Goal: Information Seeking & Learning: Check status

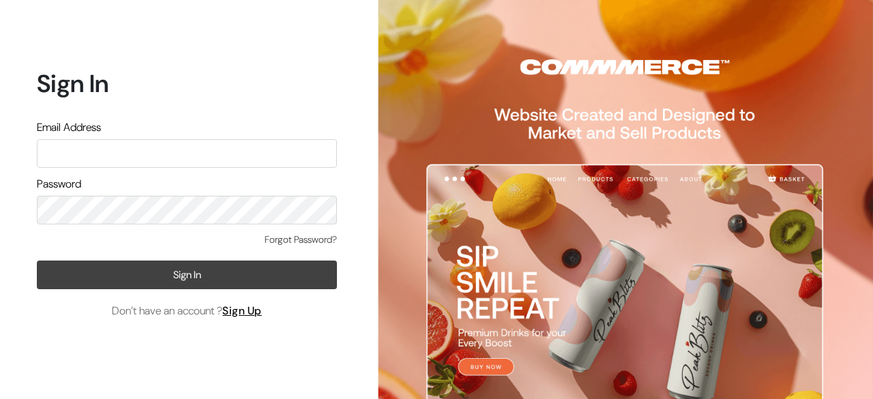
type input "udaydesai15@gmail.com"
click at [179, 270] on button "Sign In" at bounding box center [187, 275] width 300 height 29
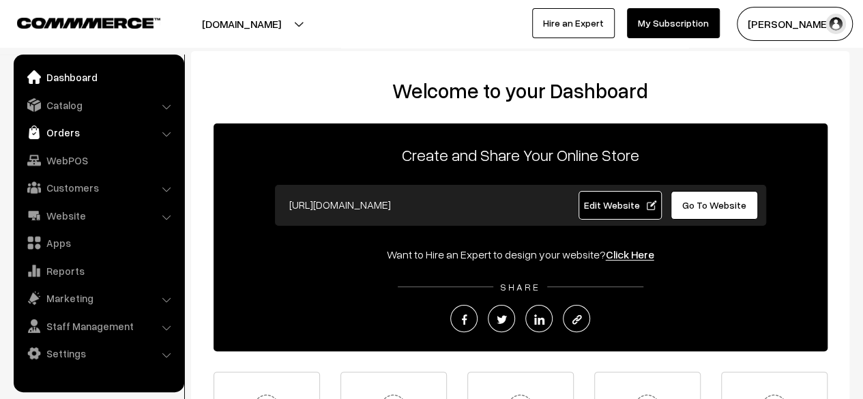
click at [59, 131] on link "Orders" at bounding box center [98, 132] width 162 height 25
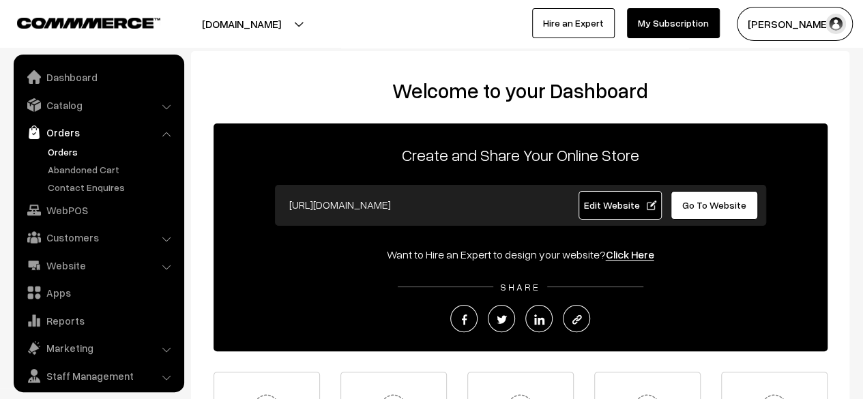
click at [62, 148] on link "Orders" at bounding box center [111, 152] width 135 height 14
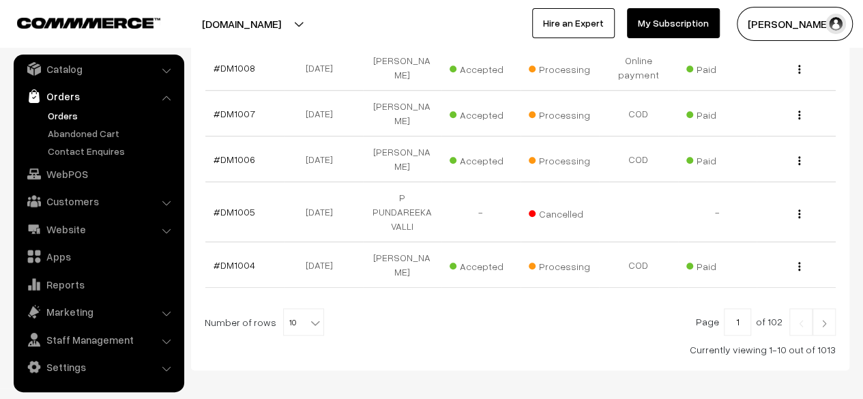
scroll to position [528, 0]
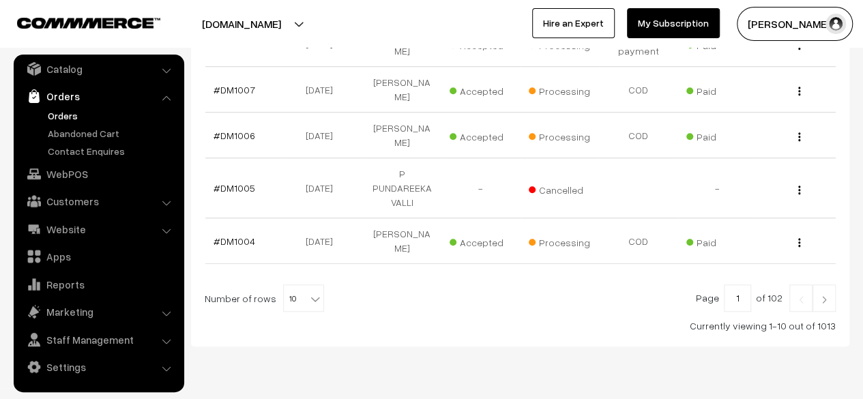
click at [742, 285] on input "1" at bounding box center [737, 298] width 27 height 27
type input "10"
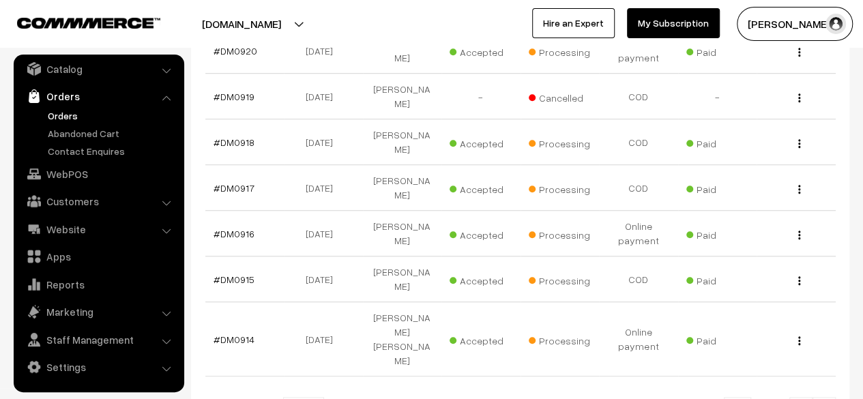
scroll to position [423, 0]
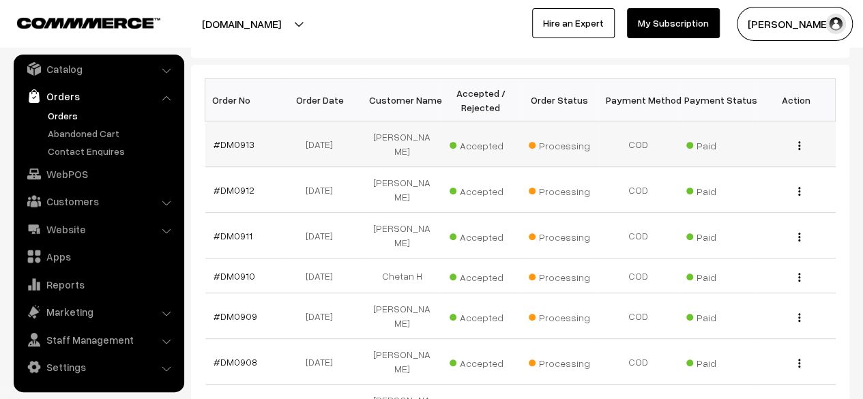
scroll to position [204, 0]
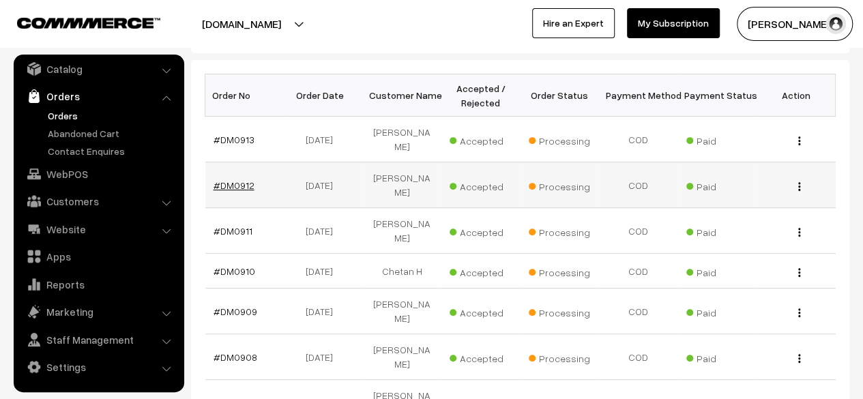
click at [239, 179] on link "#DM0912" at bounding box center [234, 185] width 41 height 12
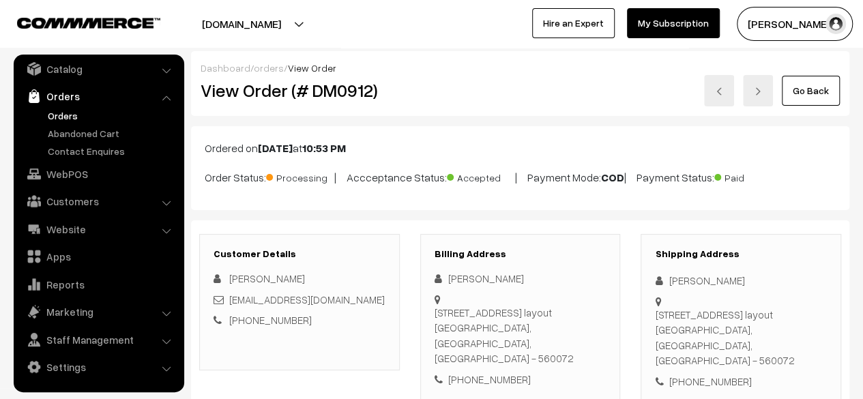
click at [808, 94] on link "Go Back" at bounding box center [811, 91] width 58 height 30
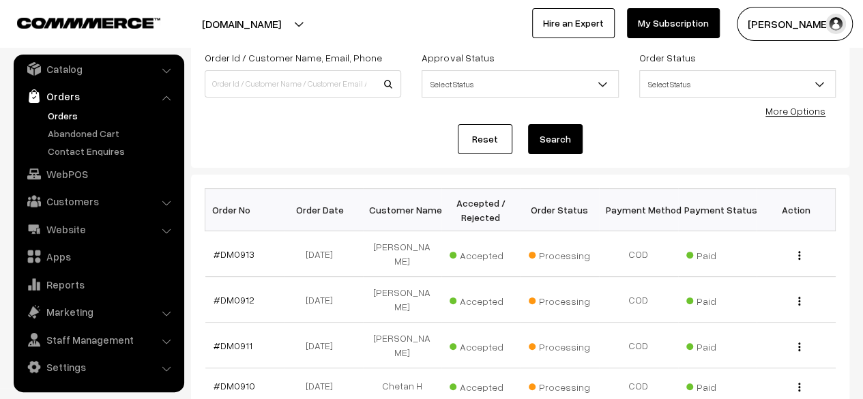
scroll to position [100, 0]
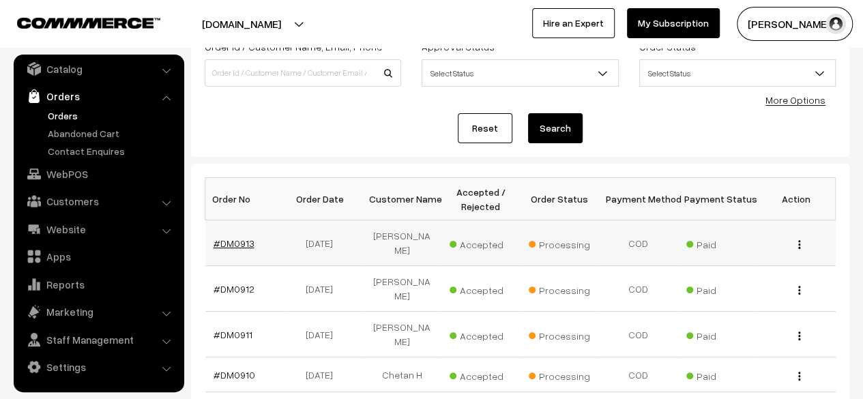
click at [236, 242] on link "#DM0913" at bounding box center [234, 243] width 41 height 12
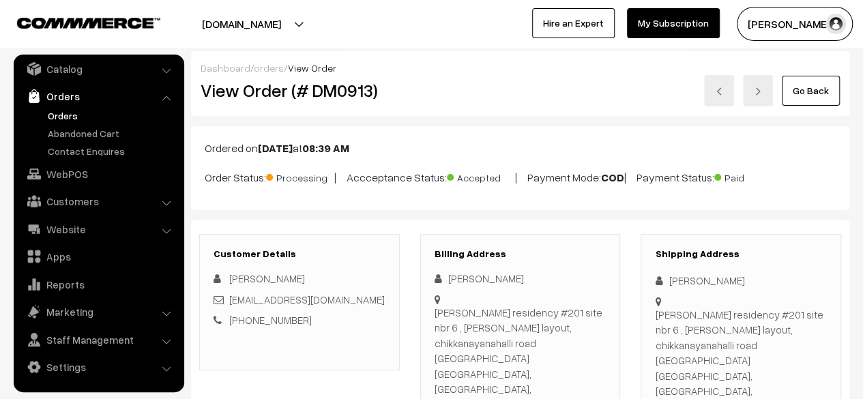
click at [812, 89] on link "Go Back" at bounding box center [811, 91] width 58 height 30
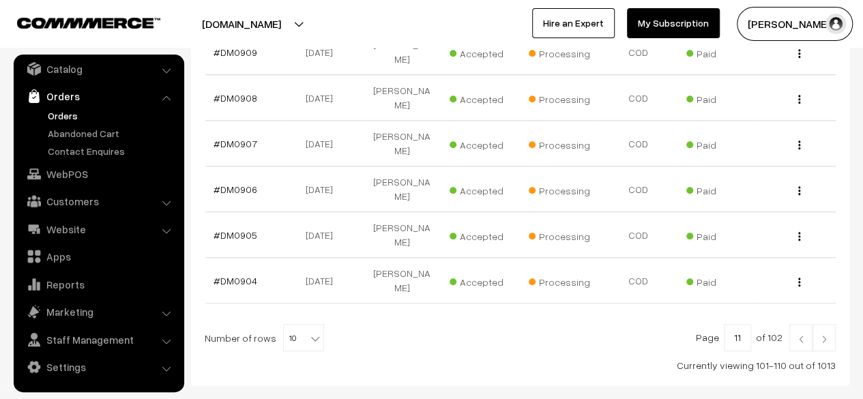
scroll to position [491, 0]
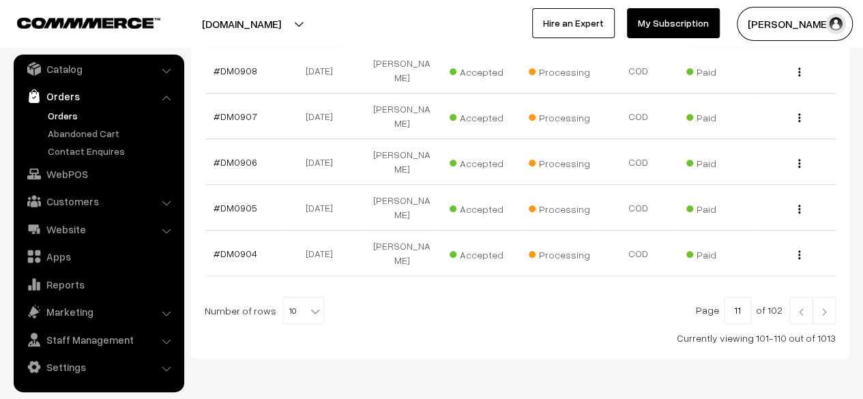
click at [798, 297] on link at bounding box center [800, 310] width 23 height 27
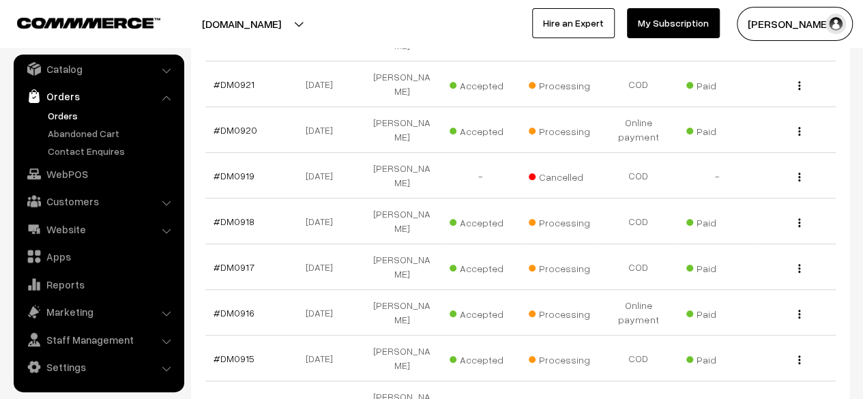
scroll to position [336, 0]
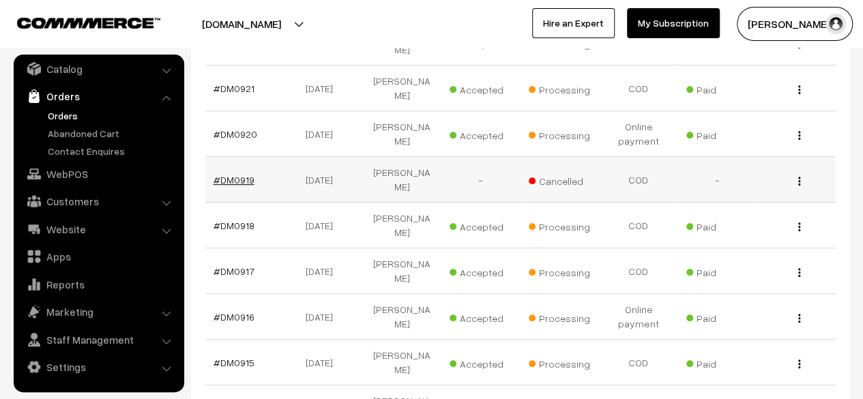
click at [233, 174] on link "#DM0919" at bounding box center [234, 180] width 41 height 12
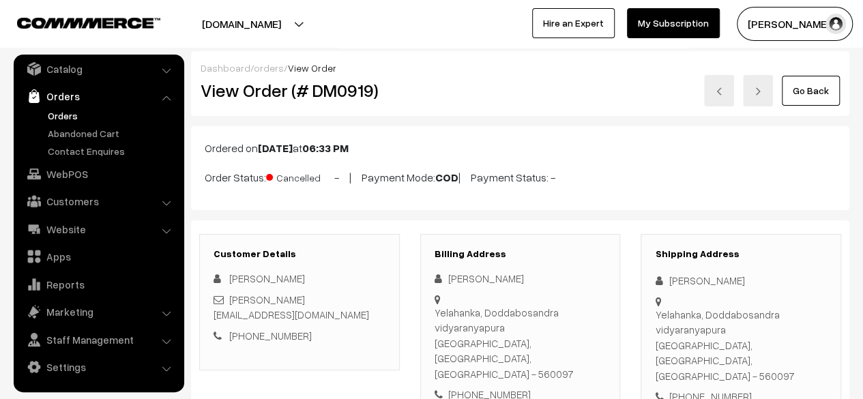
click at [810, 93] on link "Go Back" at bounding box center [811, 91] width 58 height 30
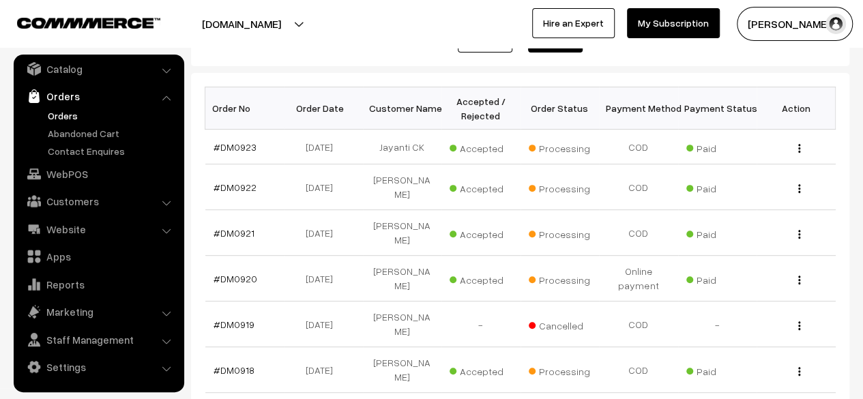
scroll to position [190, 0]
click at [242, 276] on link "#DM0920" at bounding box center [236, 280] width 44 height 12
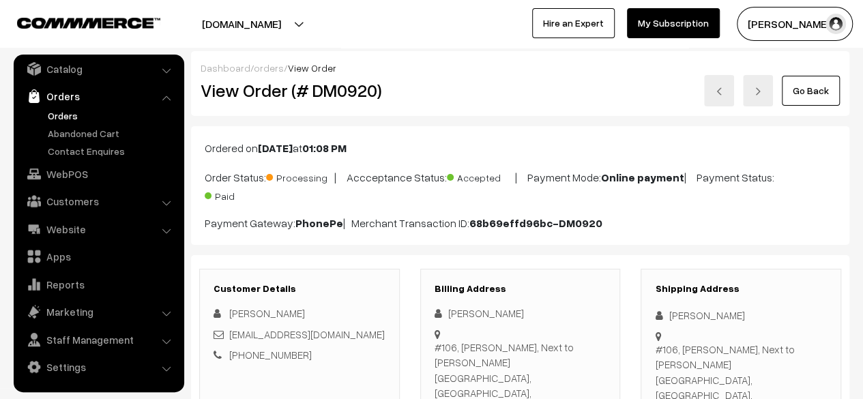
click at [817, 91] on link "Go Back" at bounding box center [811, 91] width 58 height 30
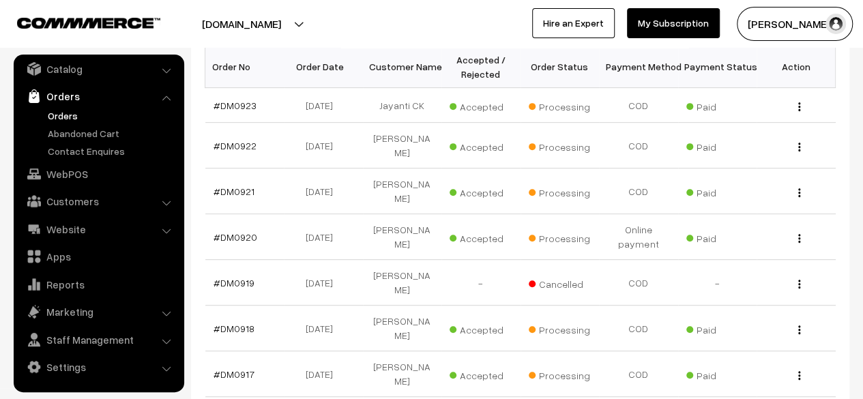
scroll to position [249, 0]
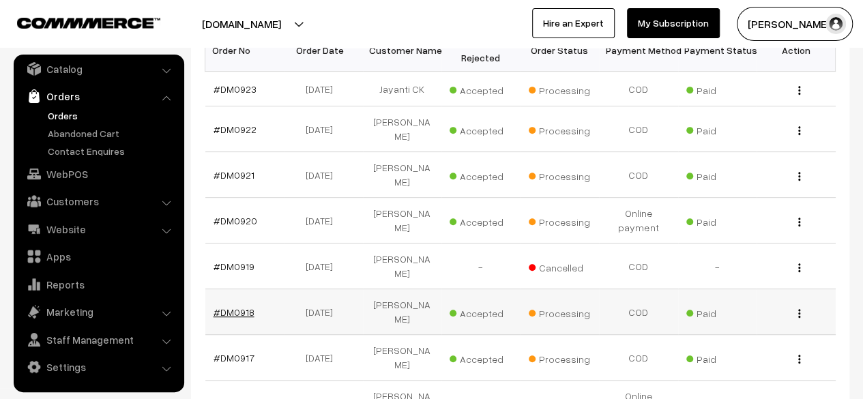
click at [233, 306] on link "#DM0918" at bounding box center [234, 312] width 41 height 12
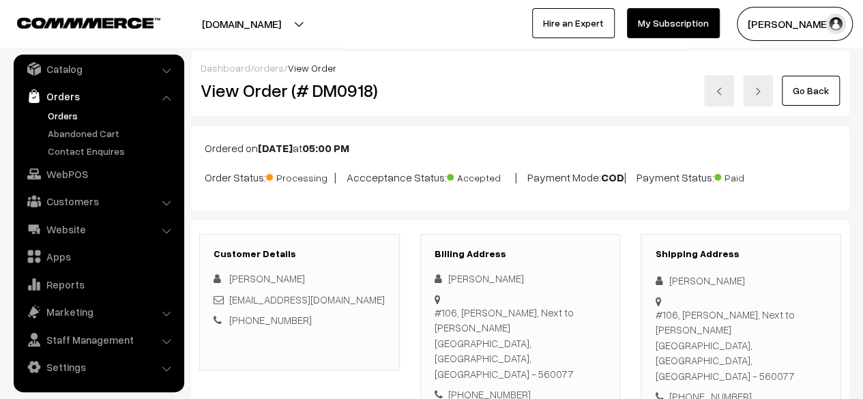
click at [808, 102] on link "Go Back" at bounding box center [811, 91] width 58 height 30
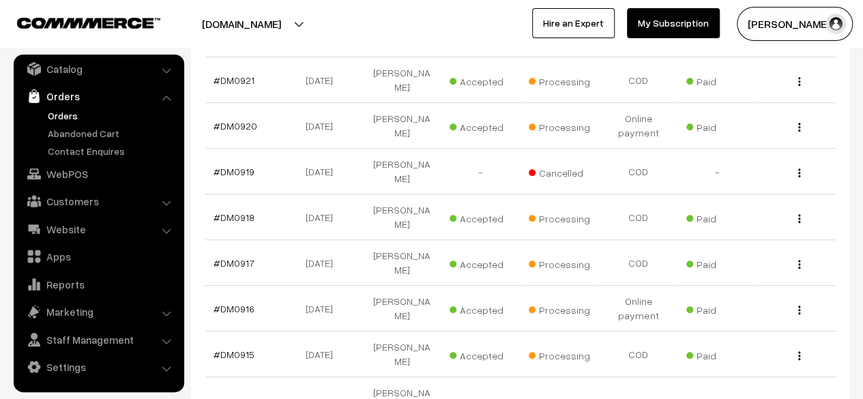
scroll to position [503, 0]
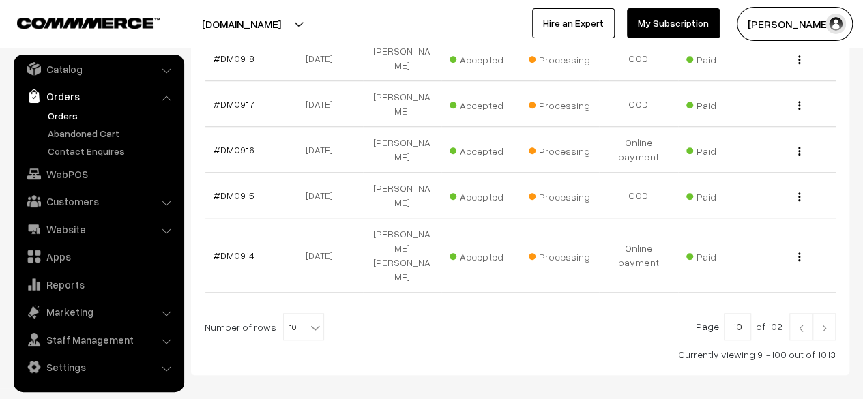
click at [797, 324] on img at bounding box center [801, 328] width 12 height 8
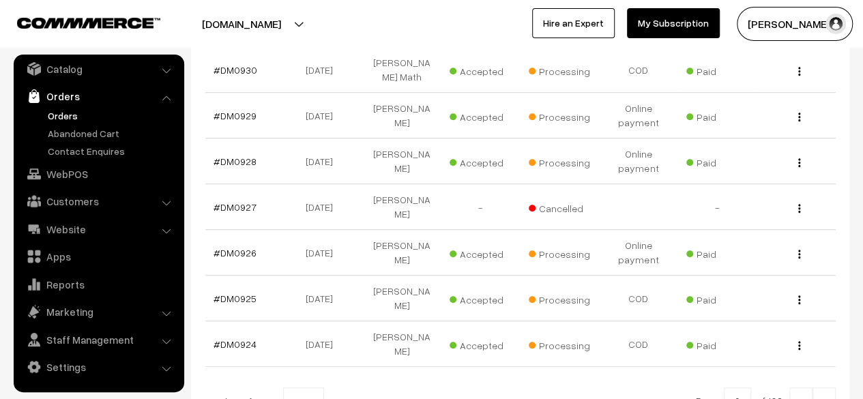
scroll to position [412, 0]
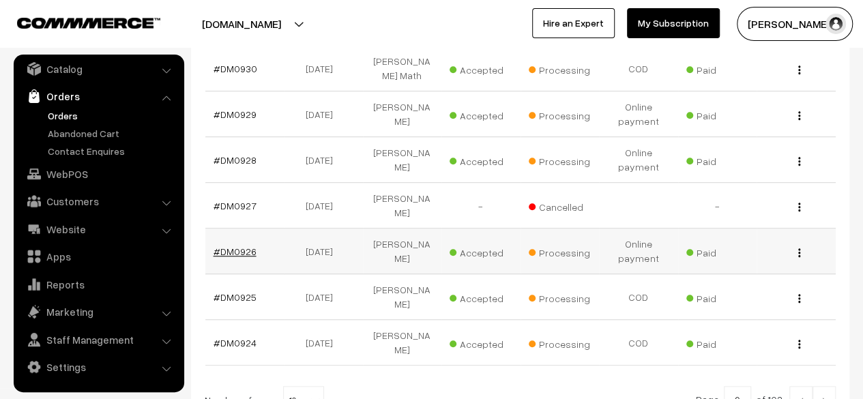
click at [246, 246] on link "#DM0926" at bounding box center [235, 252] width 43 height 12
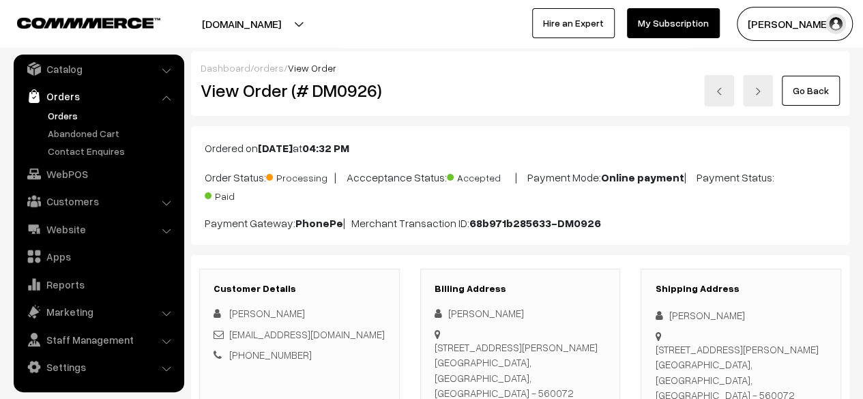
click at [798, 98] on link "Go Back" at bounding box center [811, 91] width 58 height 30
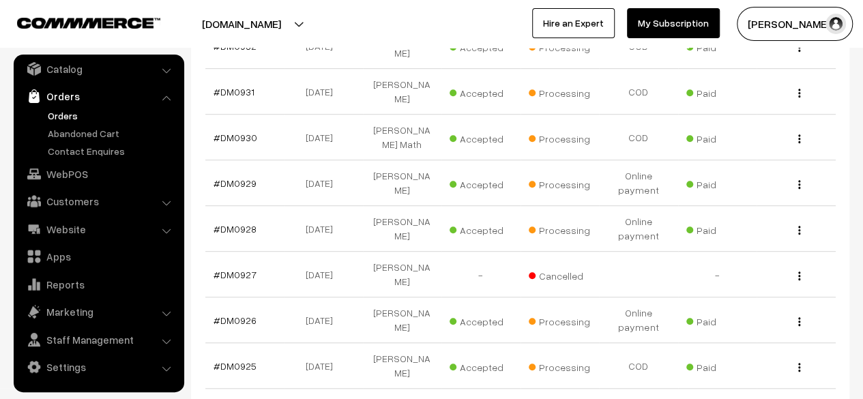
scroll to position [356, 0]
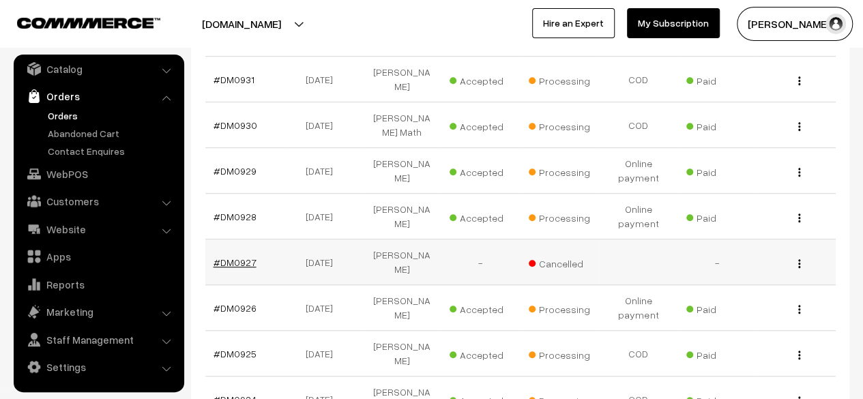
click at [235, 257] on link "#DM0927" at bounding box center [235, 263] width 43 height 12
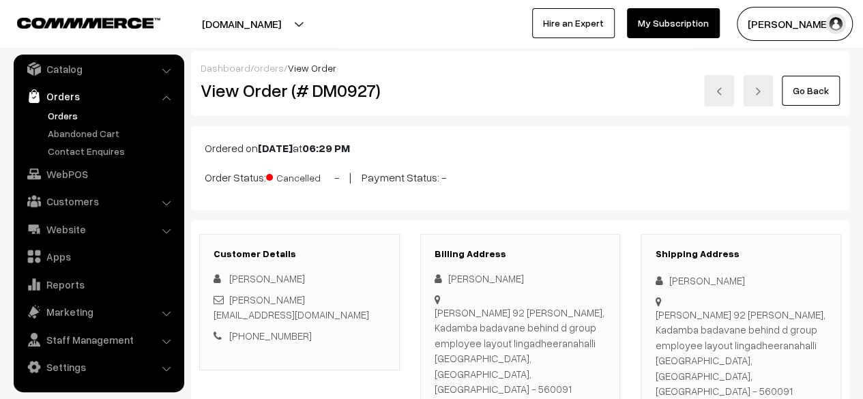
click at [809, 93] on link "Go Back" at bounding box center [811, 91] width 58 height 30
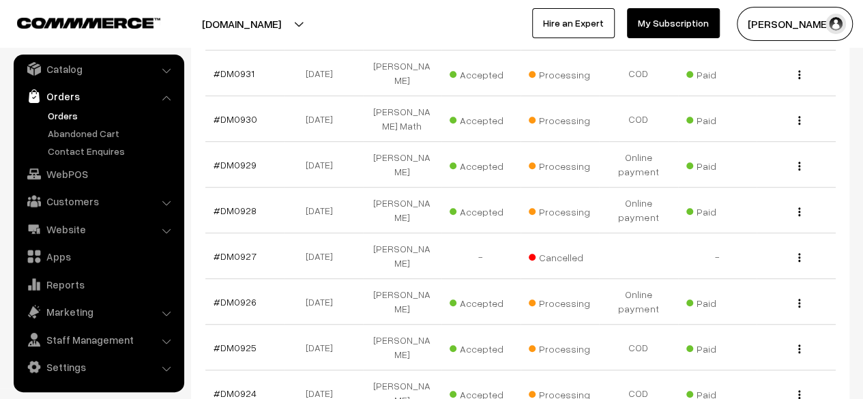
scroll to position [362, 0]
click at [234, 204] on link "#DM0928" at bounding box center [235, 210] width 43 height 12
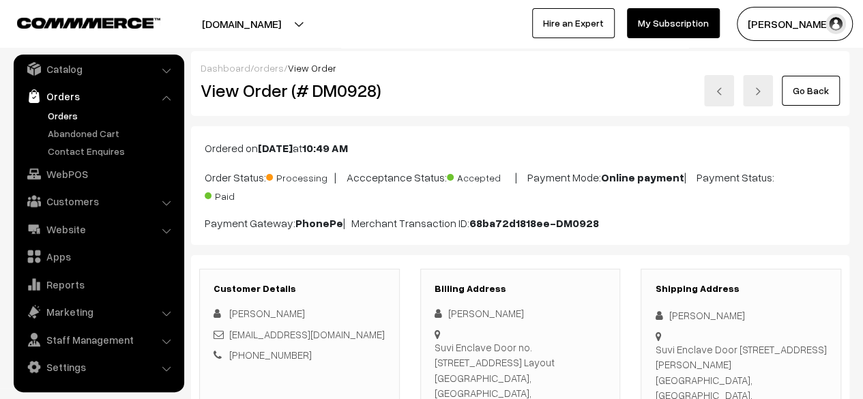
click at [818, 96] on link "Go Back" at bounding box center [811, 91] width 58 height 30
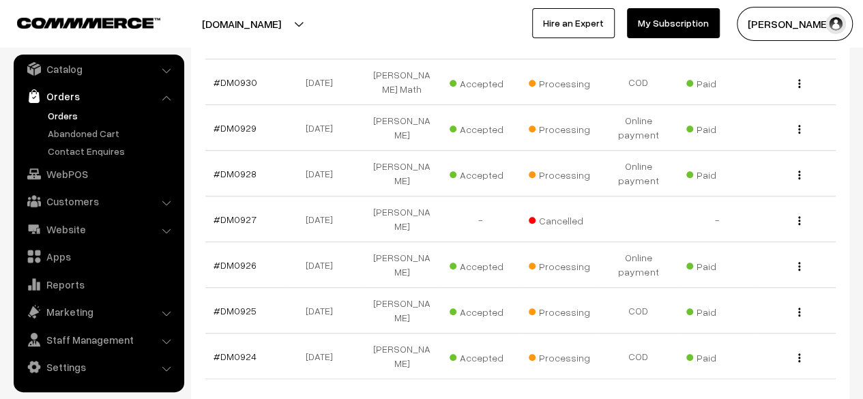
scroll to position [503, 0]
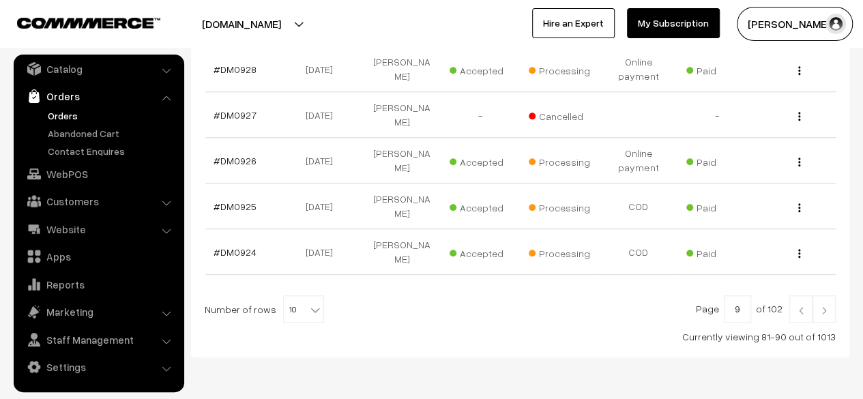
click at [806, 306] on img at bounding box center [801, 310] width 12 height 8
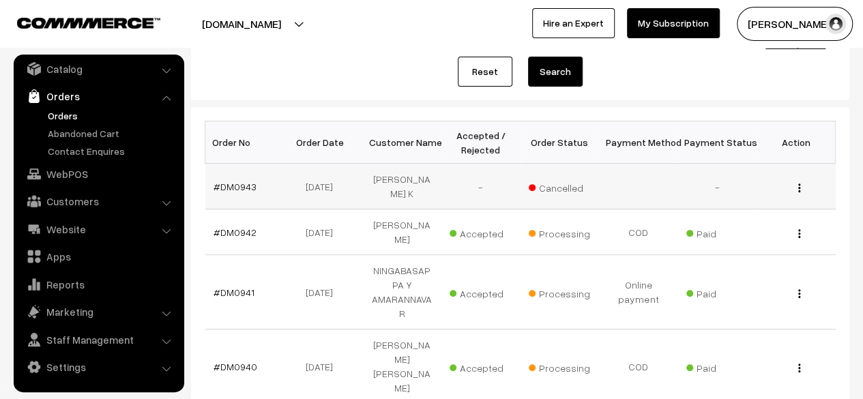
scroll to position [136, 0]
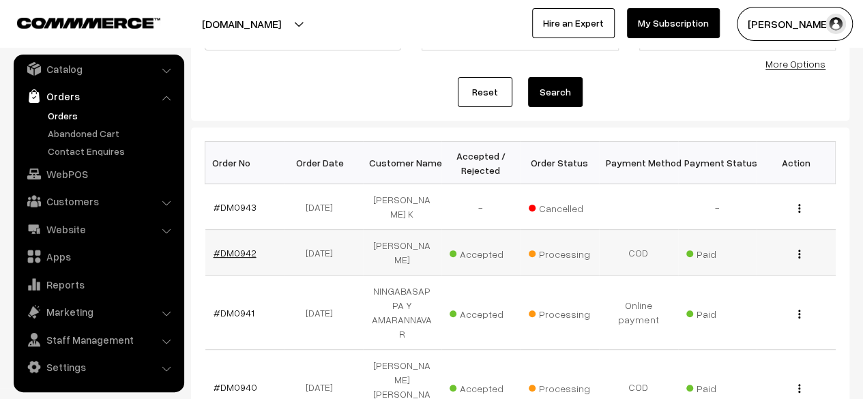
click at [241, 247] on link "#DM0942" at bounding box center [235, 253] width 43 height 12
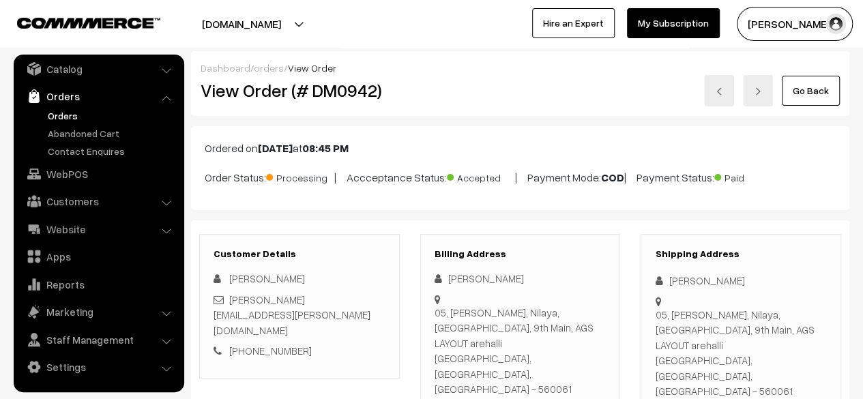
click at [811, 94] on link "Go Back" at bounding box center [811, 91] width 58 height 30
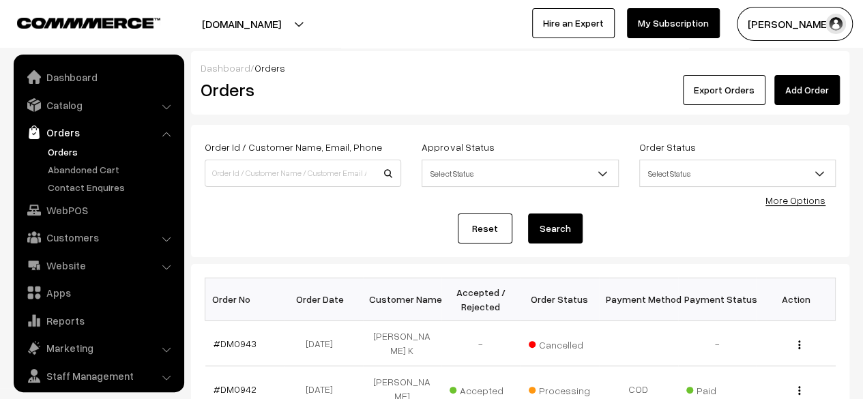
scroll to position [36, 0]
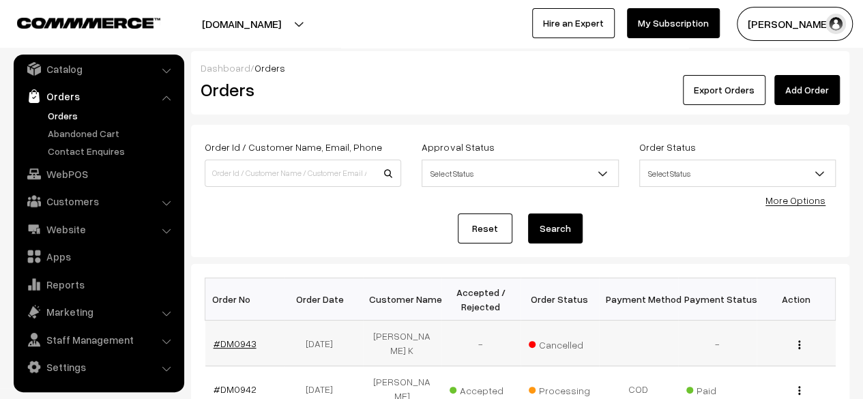
click at [237, 338] on link "#DM0943" at bounding box center [235, 344] width 43 height 12
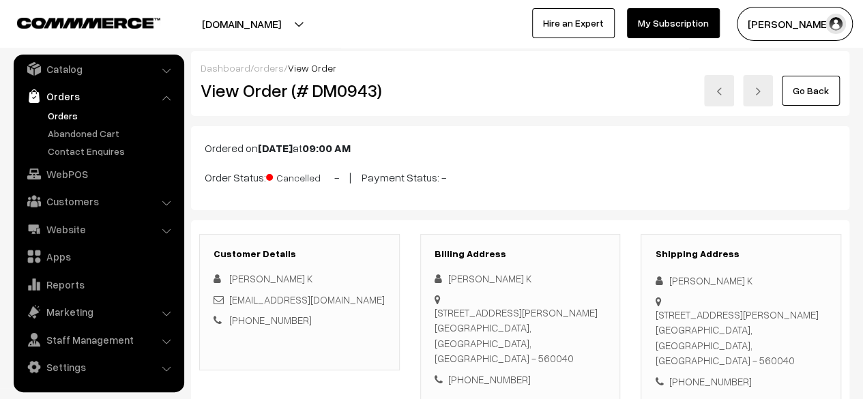
click at [823, 87] on link "Go Back" at bounding box center [811, 91] width 58 height 30
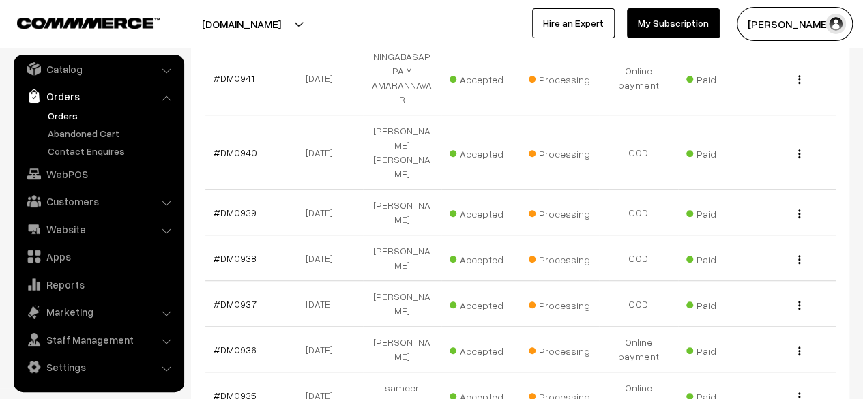
scroll to position [535, 0]
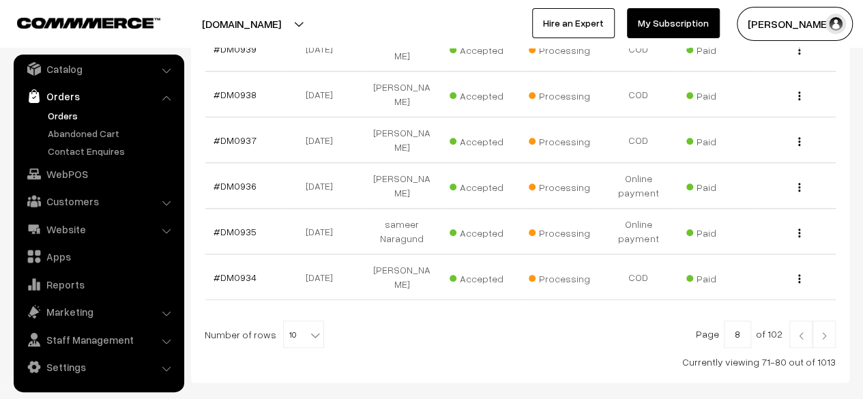
click at [804, 332] on img at bounding box center [801, 336] width 12 height 8
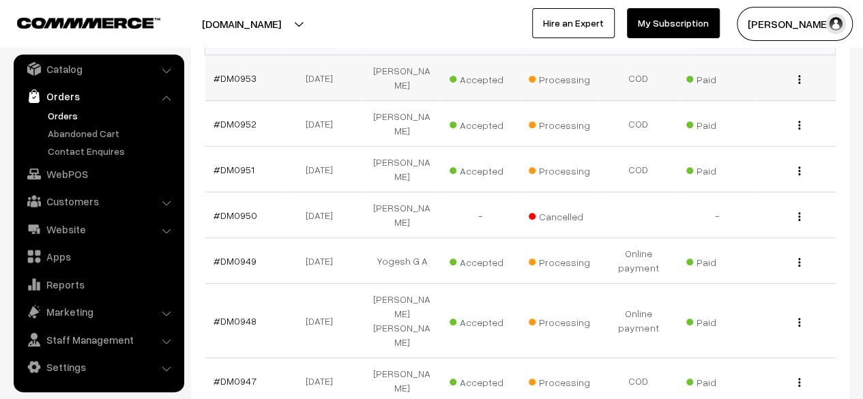
scroll to position [514, 0]
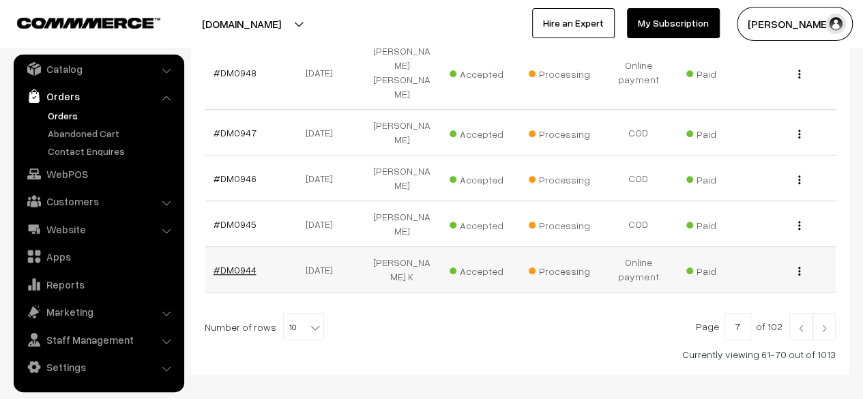
click at [243, 264] on link "#DM0944" at bounding box center [235, 270] width 43 height 12
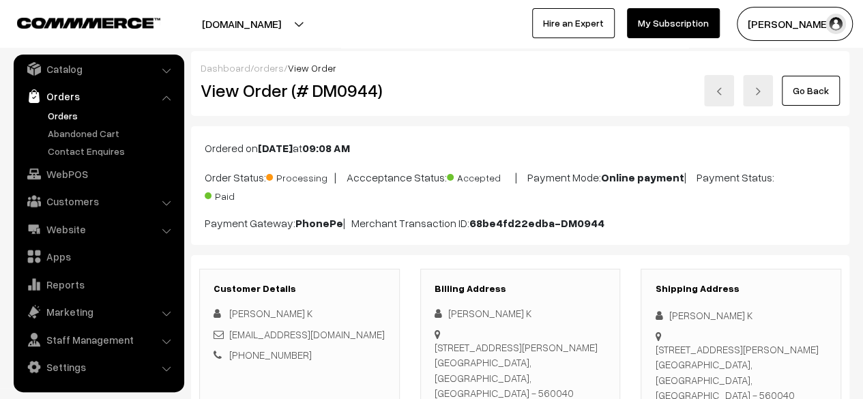
click at [812, 93] on link "Go Back" at bounding box center [811, 91] width 58 height 30
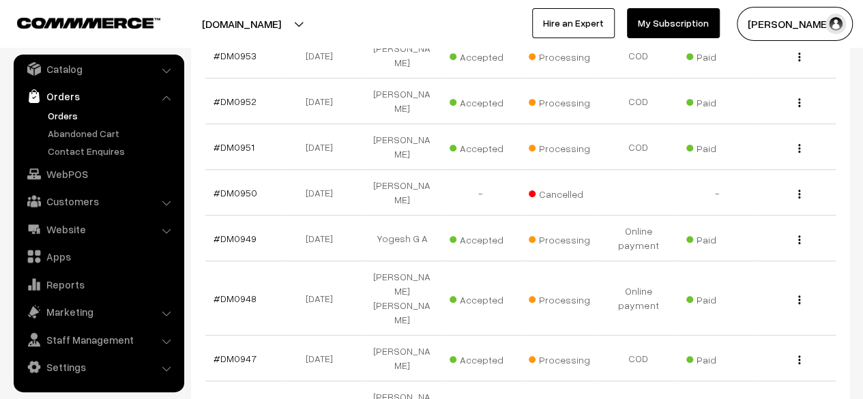
scroll to position [246, 0]
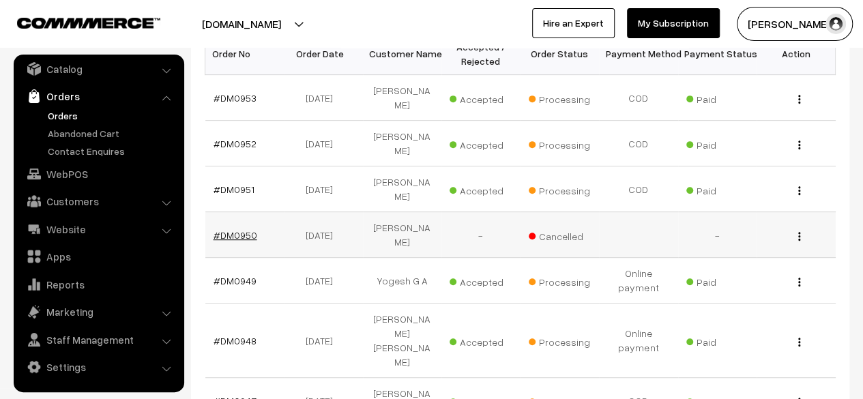
click at [246, 229] on link "#DM0950" at bounding box center [236, 235] width 44 height 12
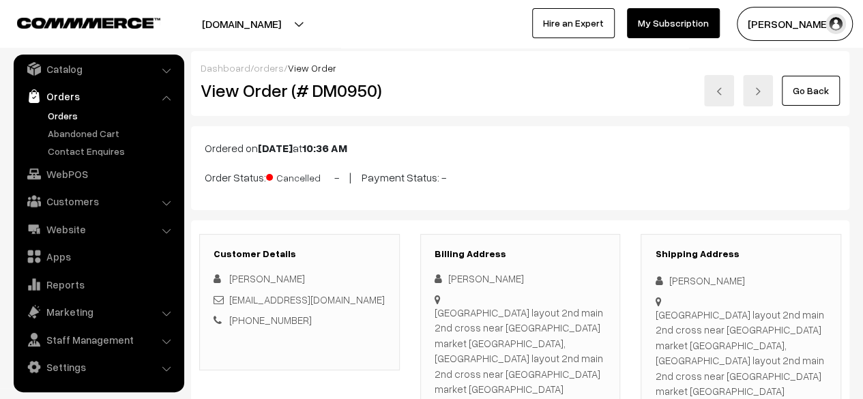
click at [808, 89] on link "Go Back" at bounding box center [811, 91] width 58 height 30
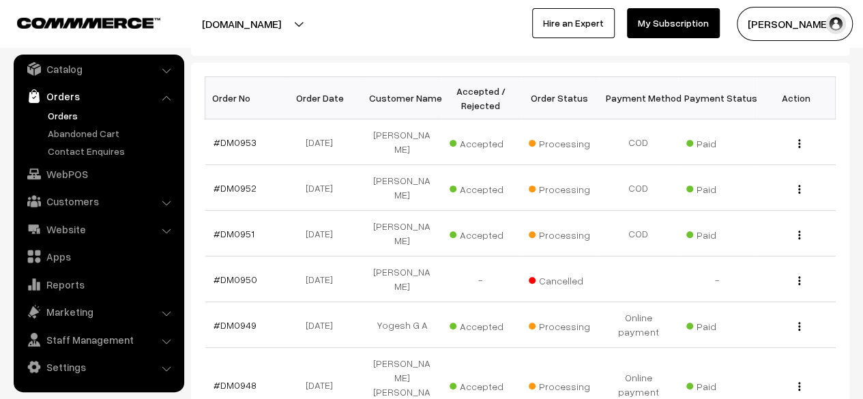
scroll to position [203, 0]
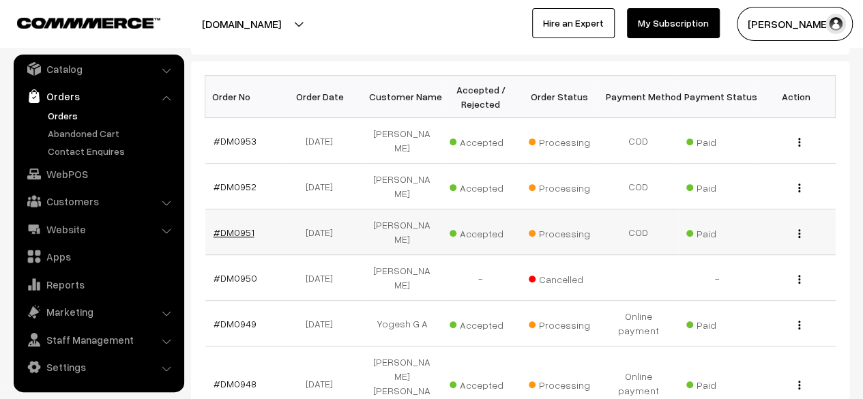
click at [244, 227] on link "#DM0951" at bounding box center [234, 233] width 41 height 12
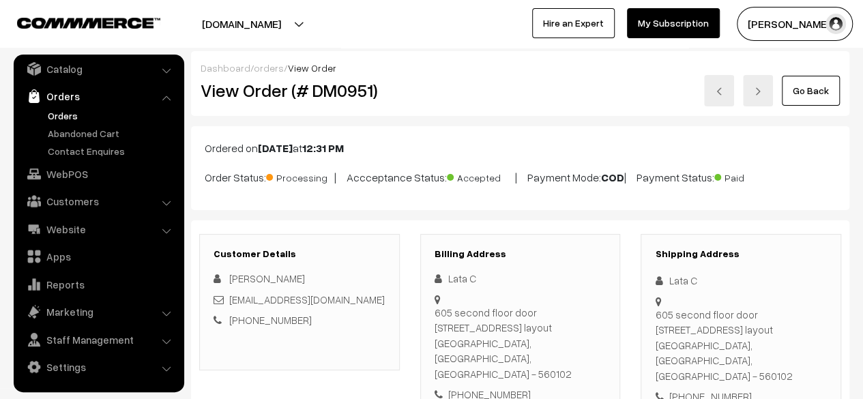
click at [818, 89] on link "Go Back" at bounding box center [811, 91] width 58 height 30
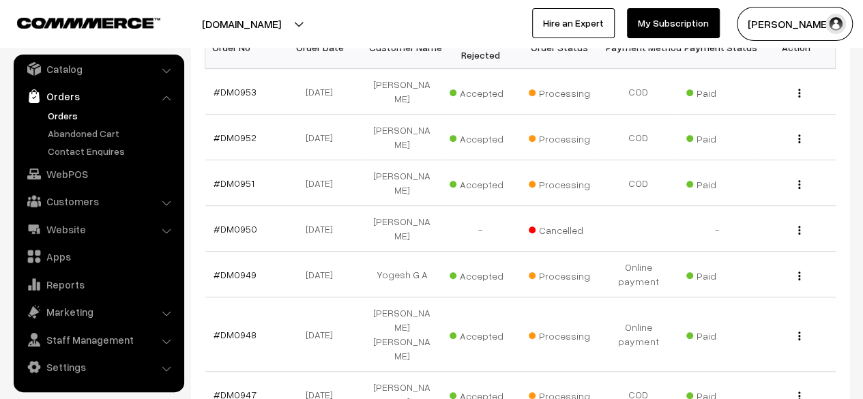
scroll to position [252, 0]
click at [236, 268] on link "#DM0949" at bounding box center [235, 274] width 43 height 12
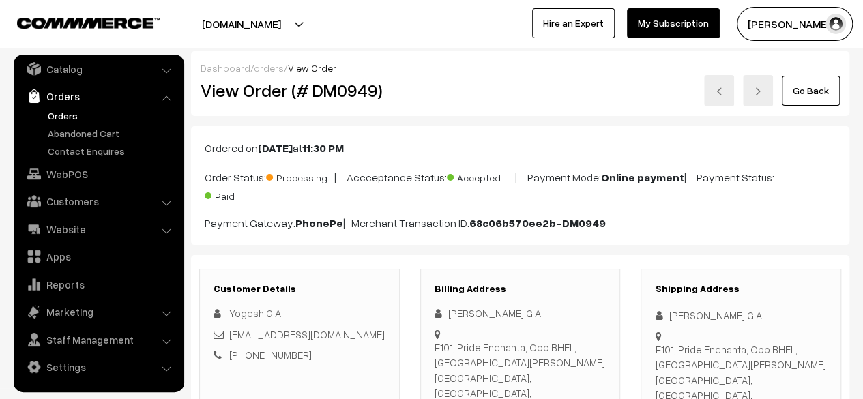
click at [815, 81] on link "Go Back" at bounding box center [811, 91] width 58 height 30
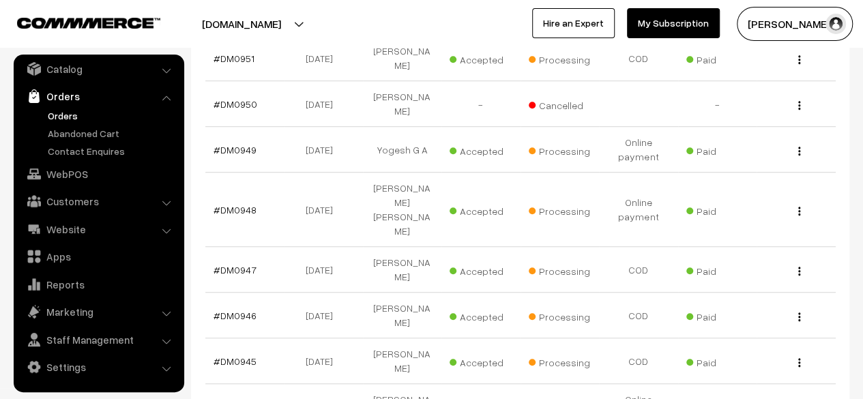
scroll to position [514, 0]
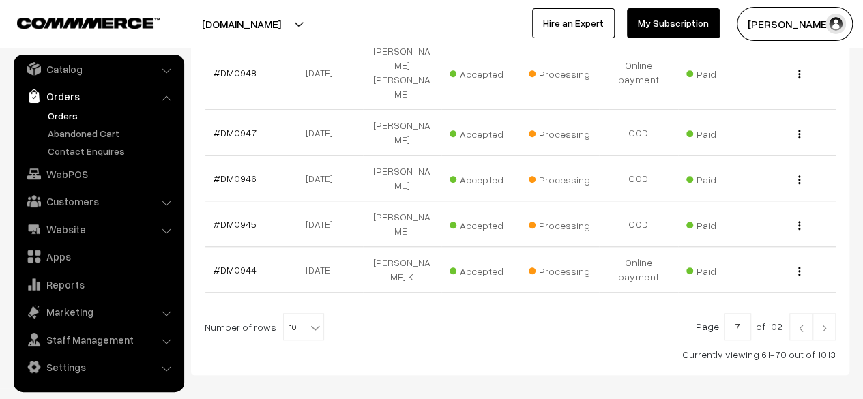
click at [806, 324] on img at bounding box center [801, 328] width 12 height 8
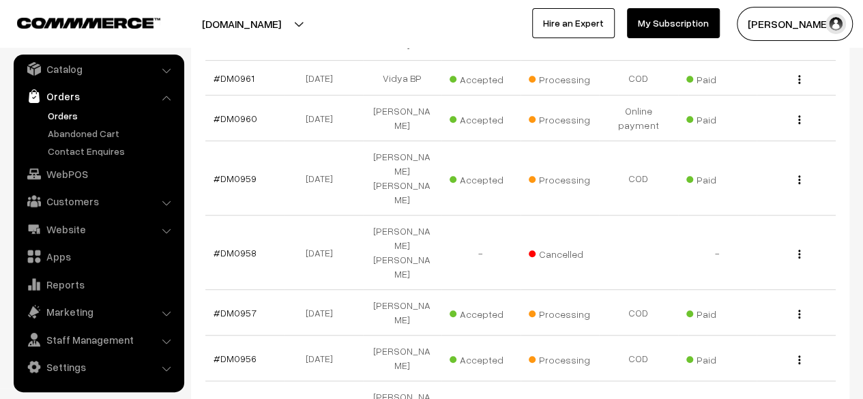
scroll to position [349, 0]
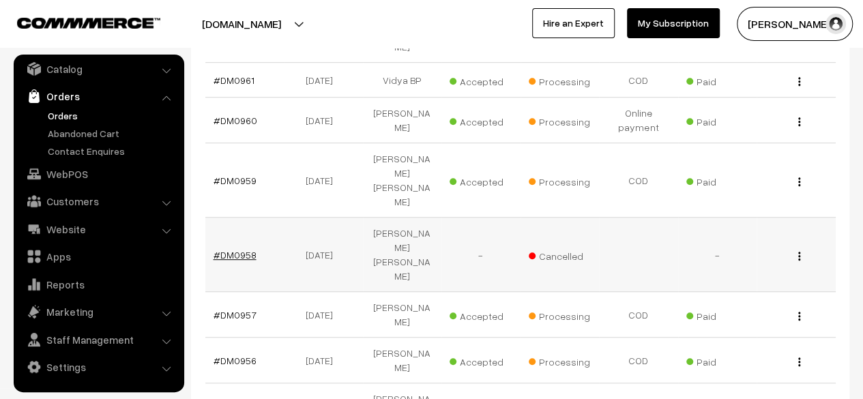
click at [239, 249] on link "#DM0958" at bounding box center [235, 255] width 43 height 12
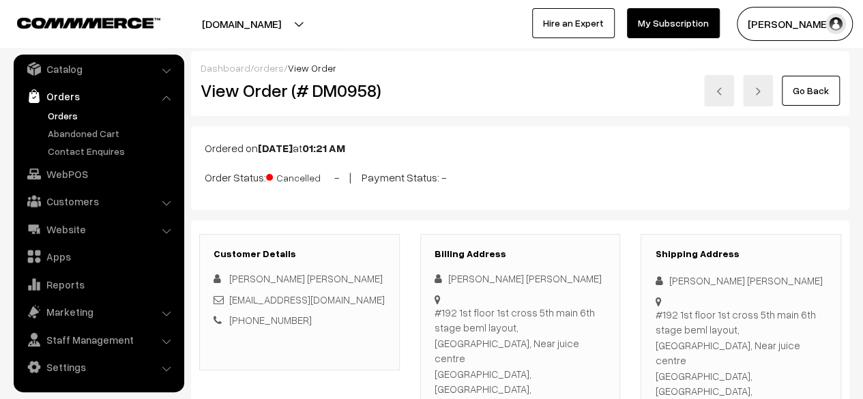
click at [805, 91] on link "Go Back" at bounding box center [811, 91] width 58 height 30
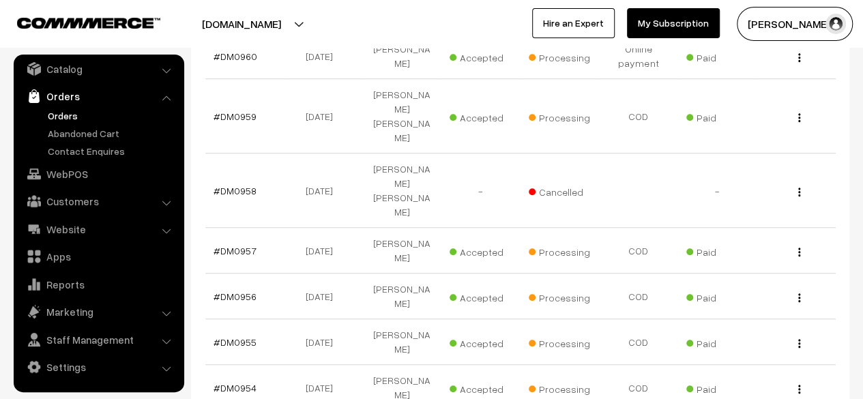
scroll to position [514, 0]
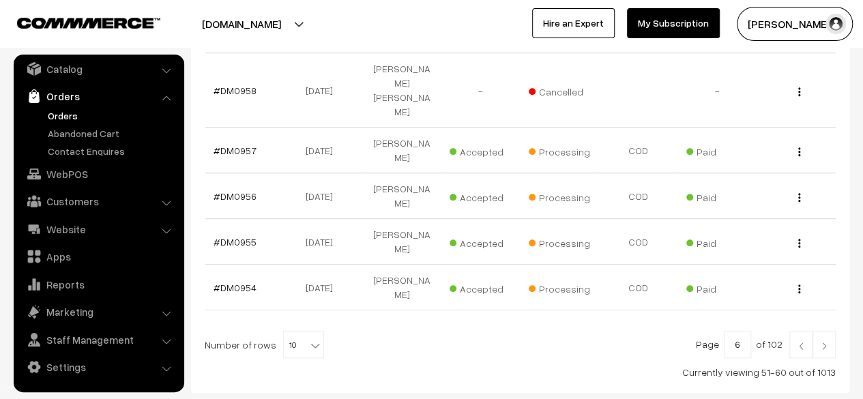
click at [807, 342] on img at bounding box center [801, 346] width 12 height 8
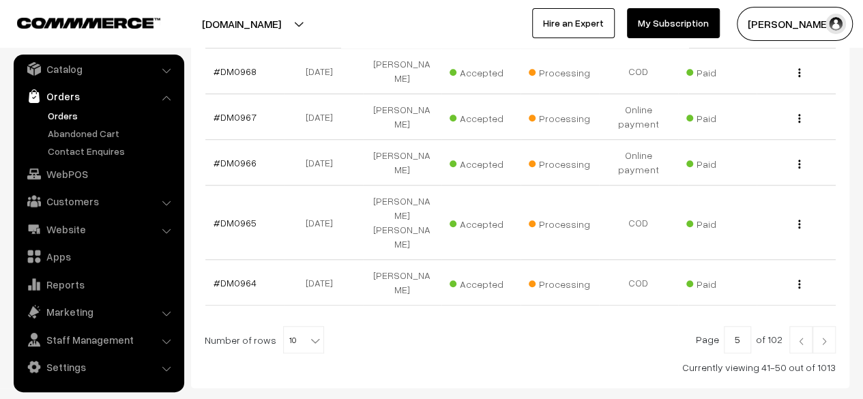
scroll to position [520, 0]
click at [797, 336] on img at bounding box center [801, 340] width 12 height 8
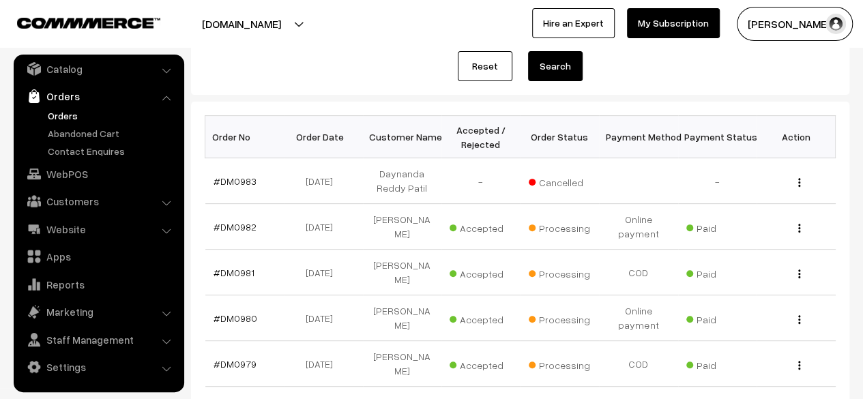
scroll to position [147, 0]
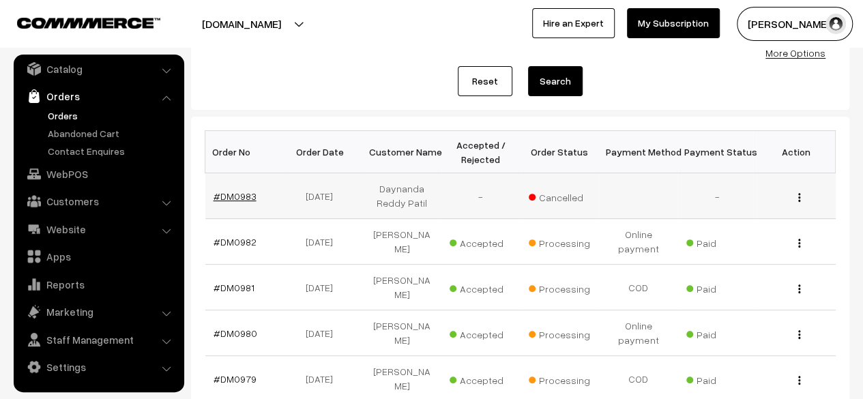
click at [240, 194] on link "#DM0983" at bounding box center [235, 196] width 43 height 12
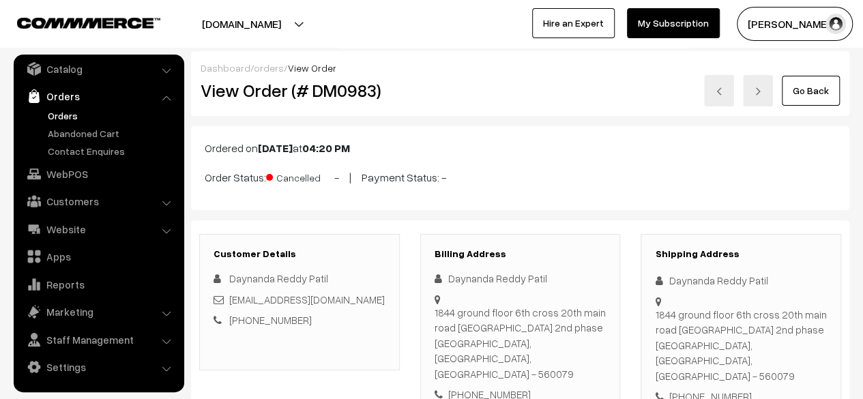
click at [815, 89] on link "Go Back" at bounding box center [811, 91] width 58 height 30
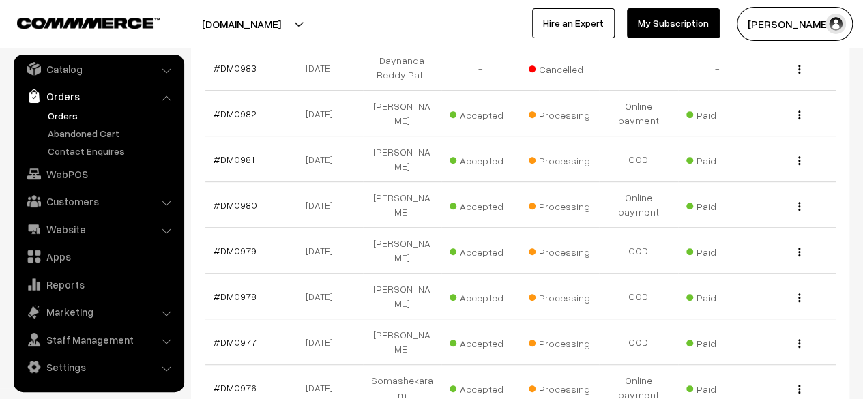
scroll to position [286, 0]
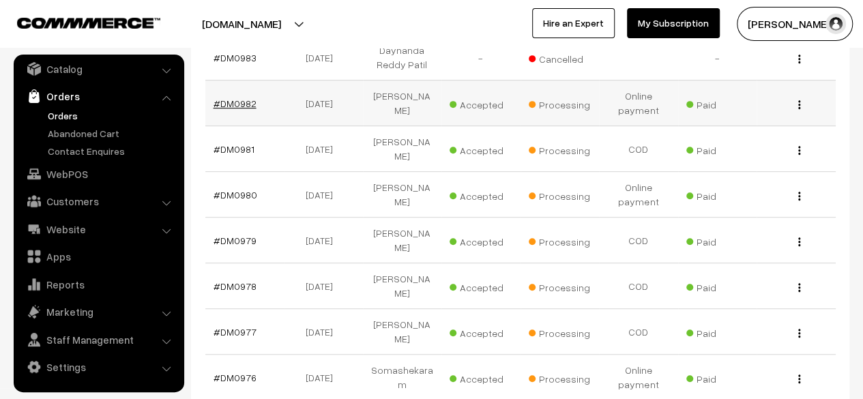
click at [244, 102] on link "#DM0982" at bounding box center [235, 104] width 43 height 12
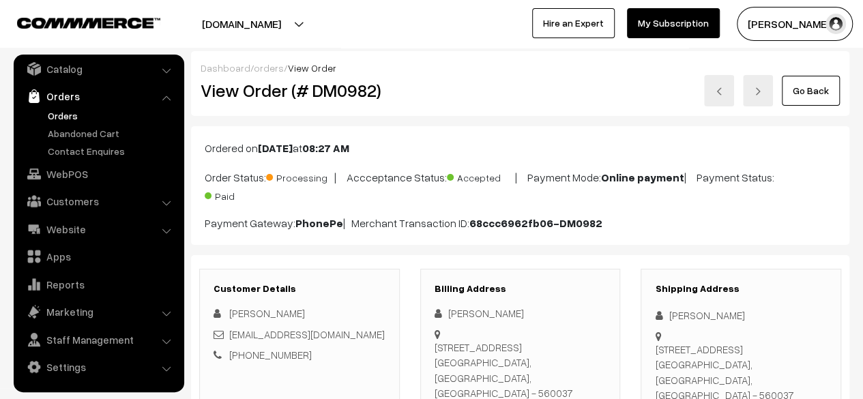
click at [815, 91] on link "Go Back" at bounding box center [811, 91] width 58 height 30
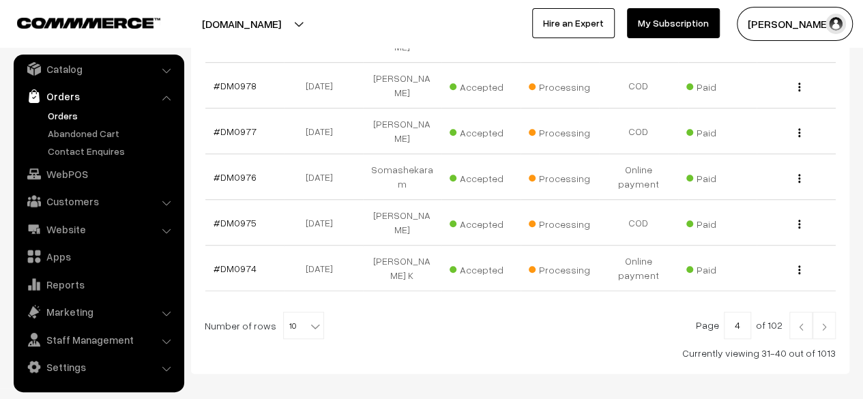
scroll to position [536, 0]
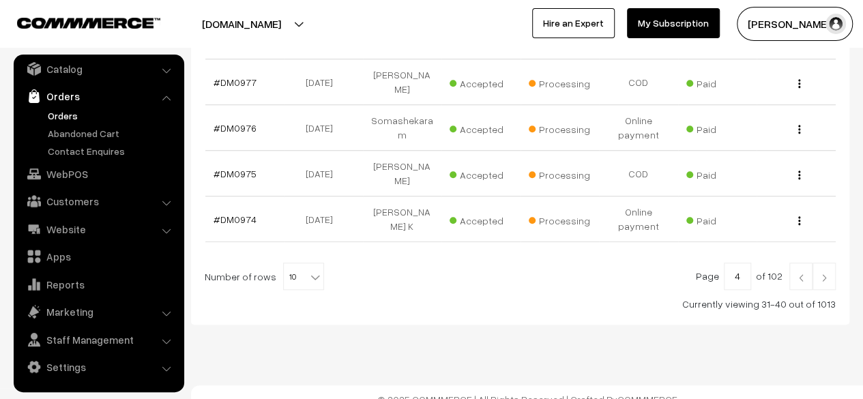
click at [803, 274] on img at bounding box center [801, 278] width 12 height 8
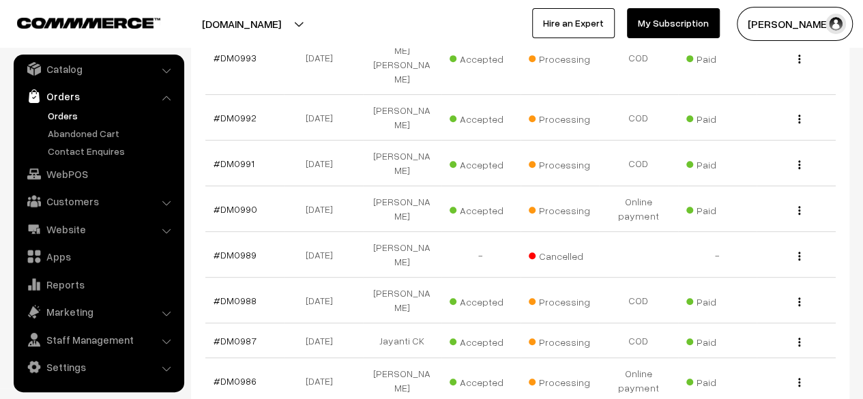
scroll to position [503, 0]
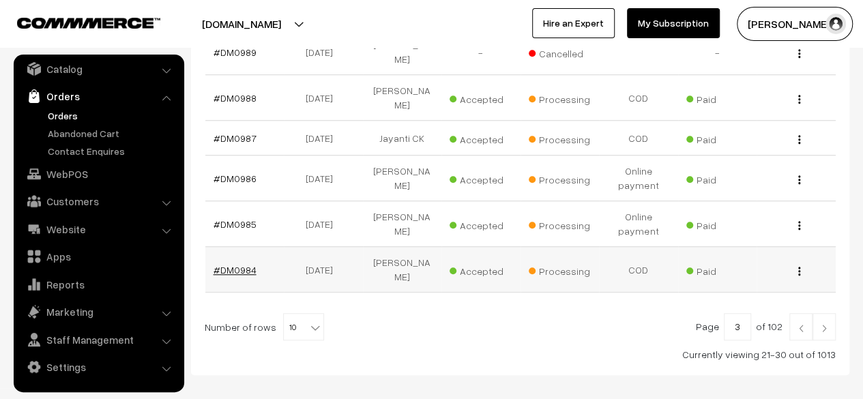
click at [232, 264] on link "#DM0984" at bounding box center [235, 270] width 43 height 12
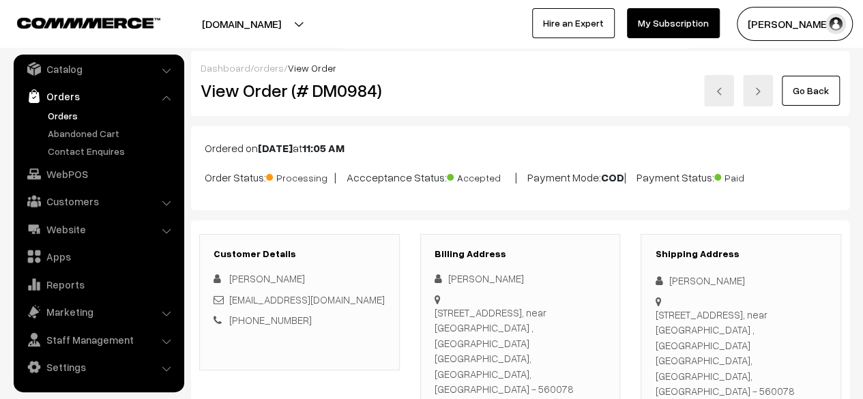
click at [812, 95] on link "Go Back" at bounding box center [811, 91] width 58 height 30
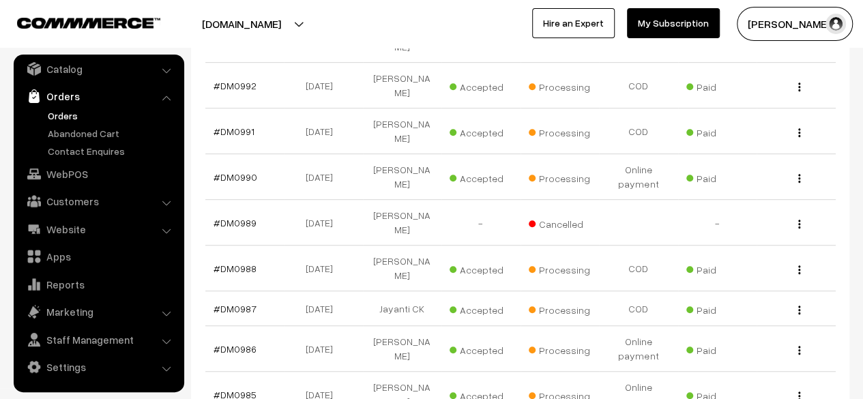
scroll to position [334, 0]
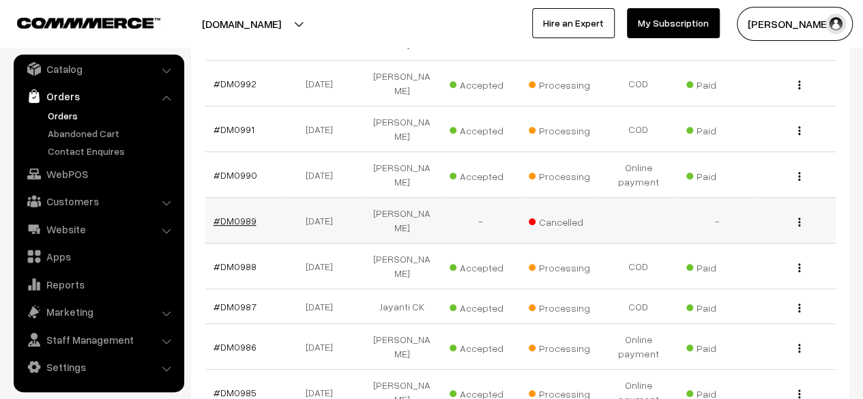
click at [236, 215] on link "#DM0989" at bounding box center [235, 221] width 43 height 12
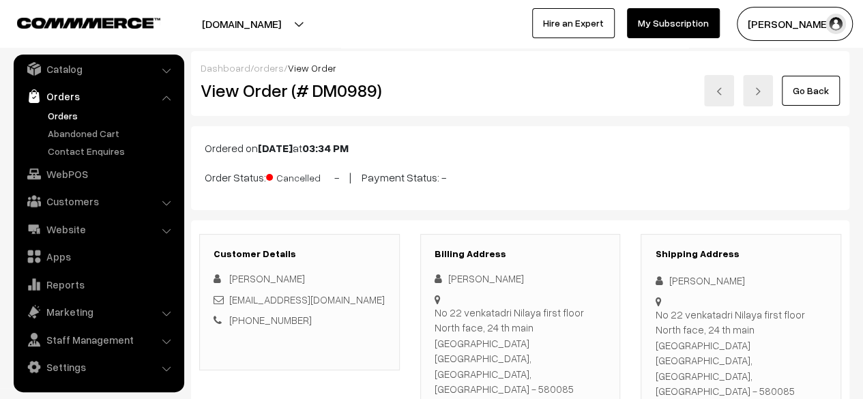
click at [804, 93] on link "Go Back" at bounding box center [811, 91] width 58 height 30
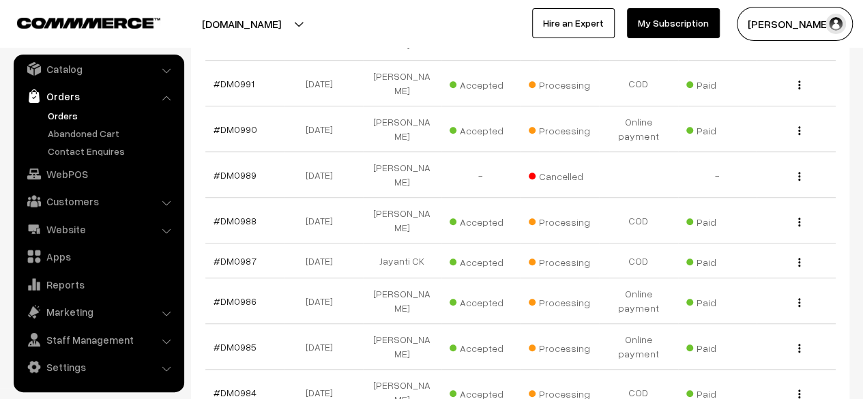
scroll to position [503, 0]
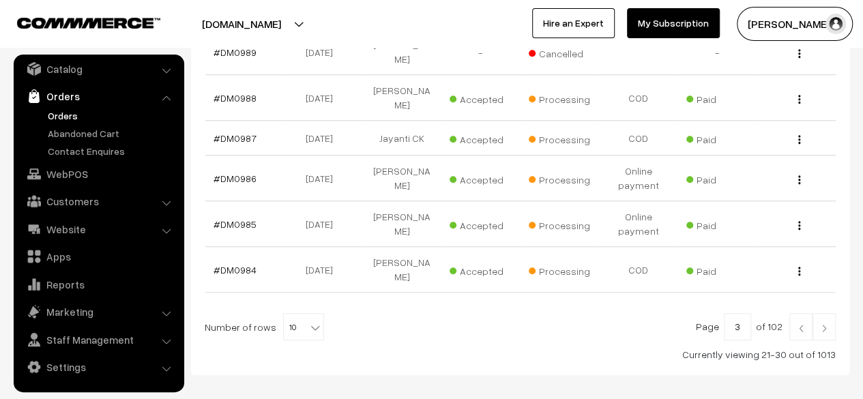
click at [796, 324] on img at bounding box center [801, 328] width 12 height 8
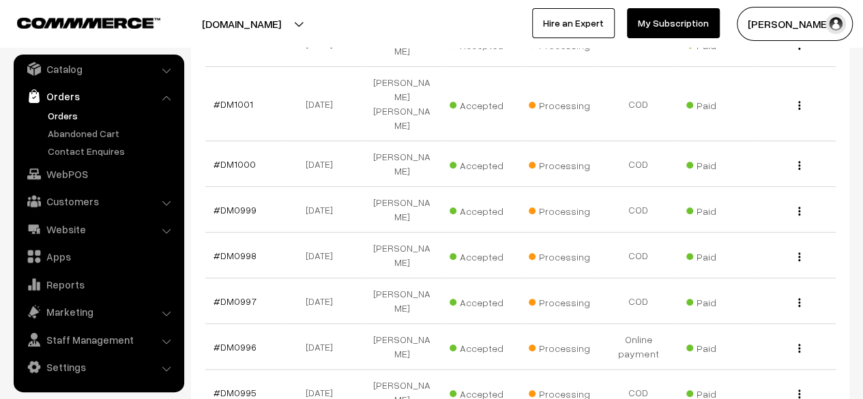
scroll to position [528, 0]
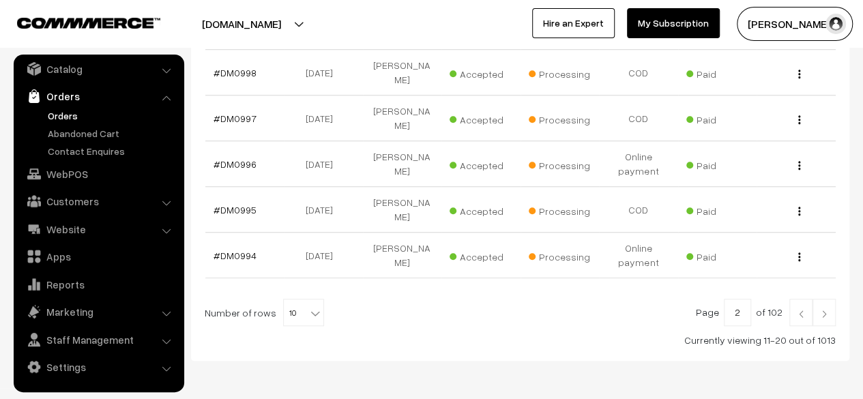
click at [804, 310] on img at bounding box center [801, 314] width 12 height 8
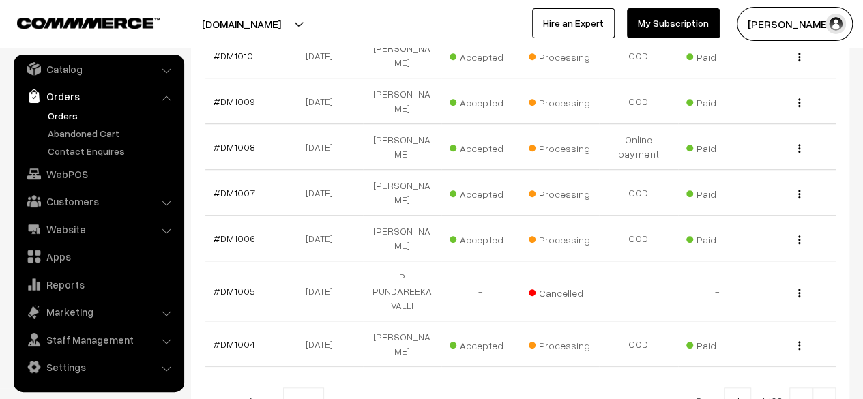
scroll to position [528, 0]
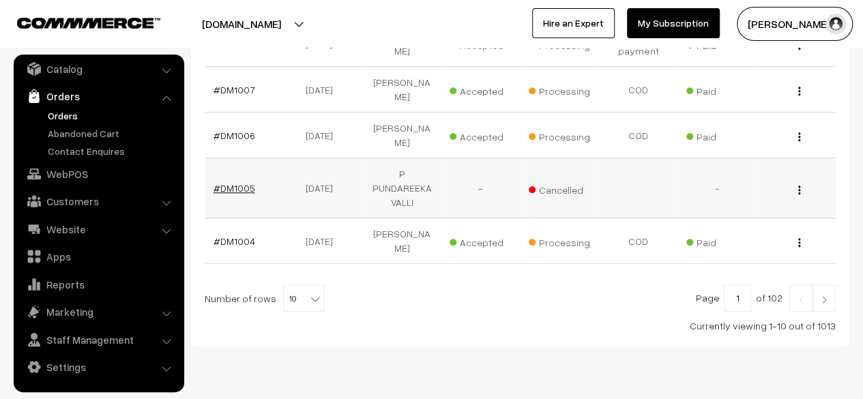
click at [241, 182] on link "#DM1005" at bounding box center [235, 188] width 42 height 12
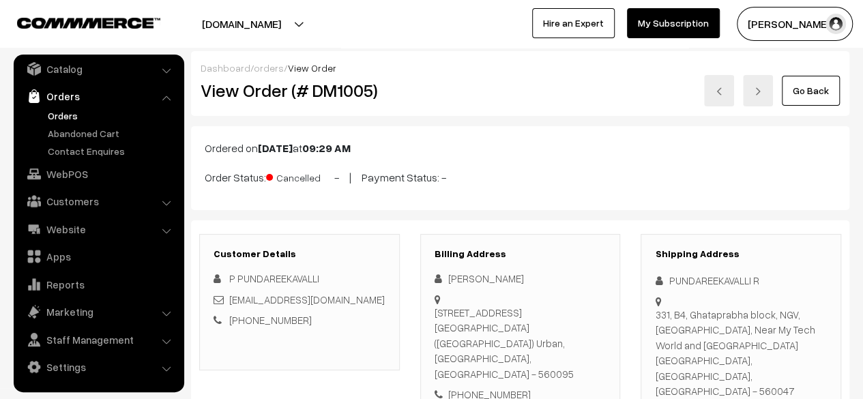
click at [802, 89] on link "Go Back" at bounding box center [811, 91] width 58 height 30
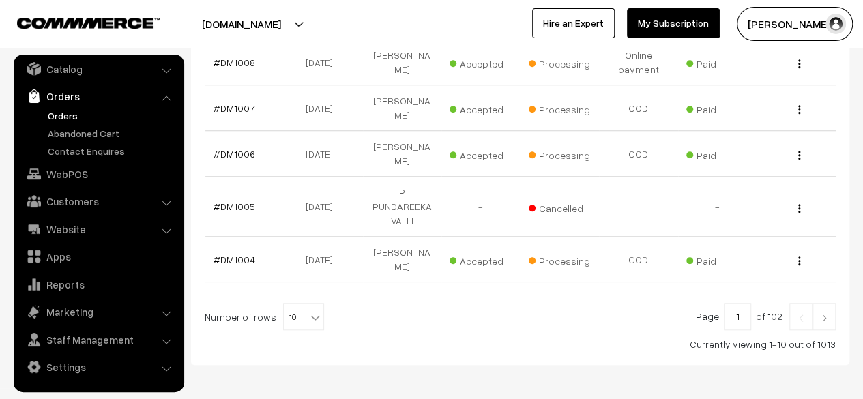
scroll to position [509, 0]
click at [233, 255] on link "#DM1004" at bounding box center [235, 261] width 42 height 12
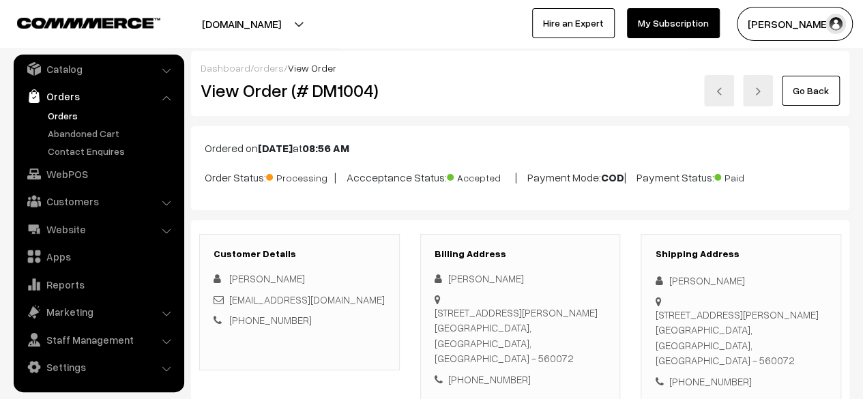
click at [816, 92] on link "Go Back" at bounding box center [811, 91] width 58 height 30
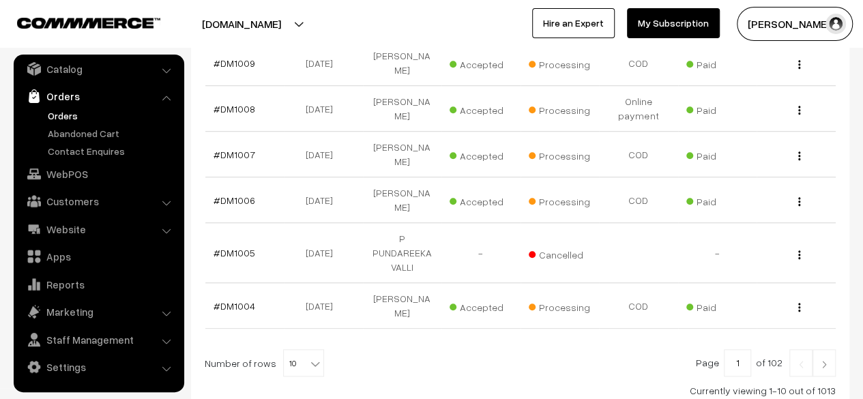
scroll to position [469, 0]
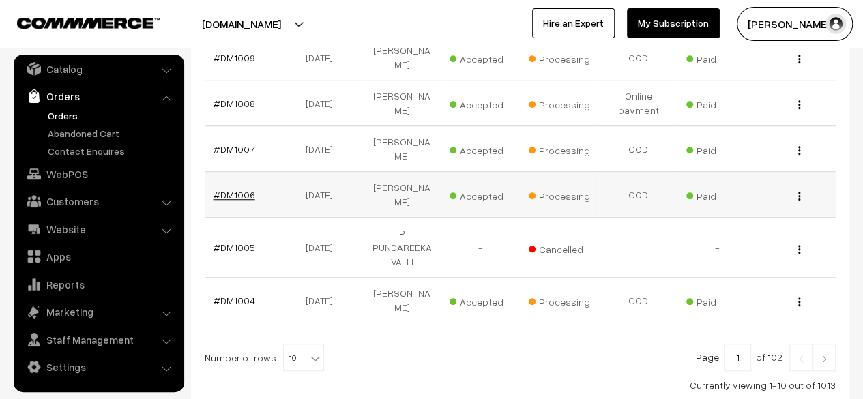
click at [242, 189] on link "#DM1006" at bounding box center [235, 195] width 42 height 12
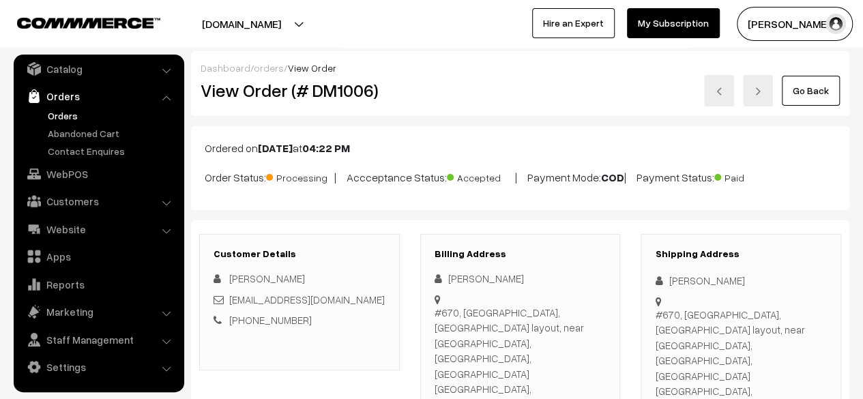
click at [807, 94] on link "Go Back" at bounding box center [811, 91] width 58 height 30
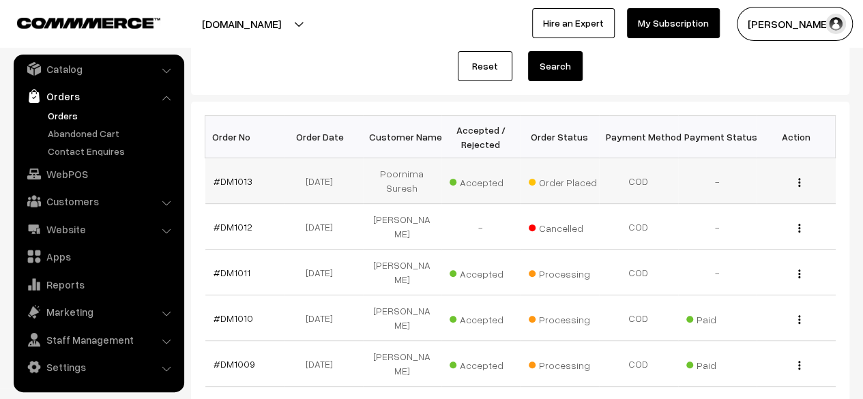
scroll to position [162, 0]
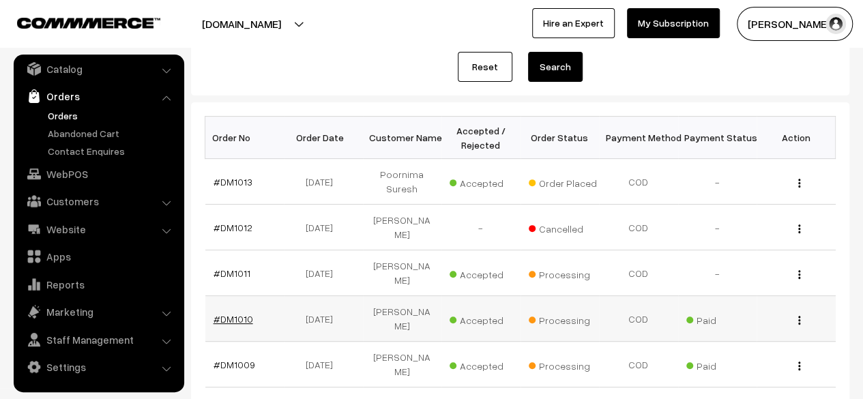
click at [233, 313] on link "#DM1010" at bounding box center [234, 319] width 40 height 12
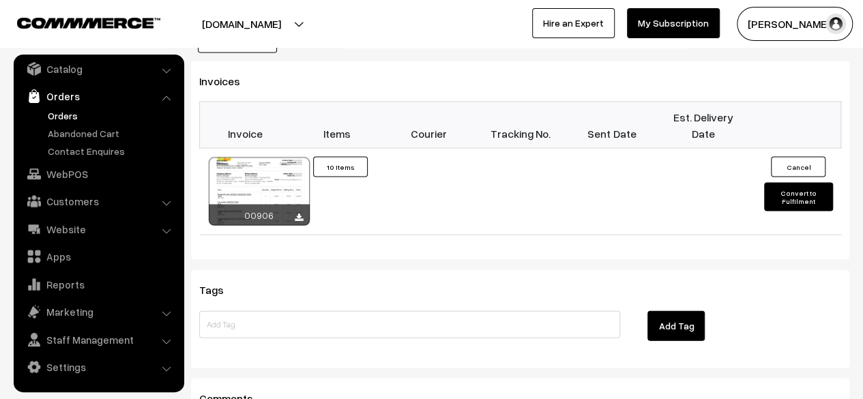
scroll to position [1336, 0]
click at [87, 349] on link "Staff Management" at bounding box center [98, 340] width 162 height 25
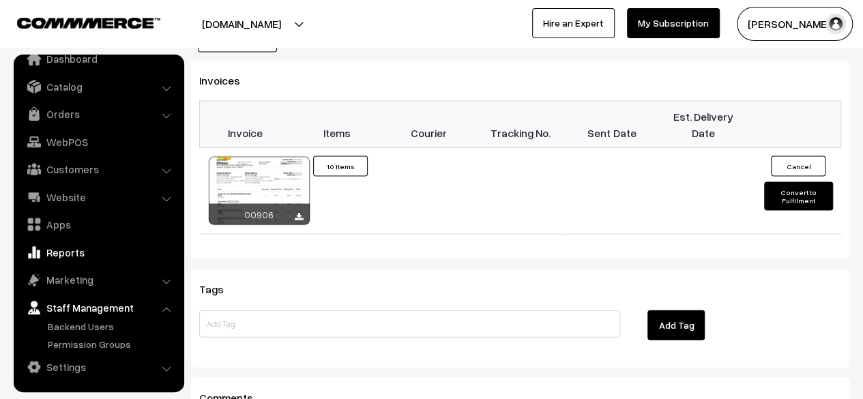
click at [64, 257] on link "Reports" at bounding box center [98, 252] width 162 height 25
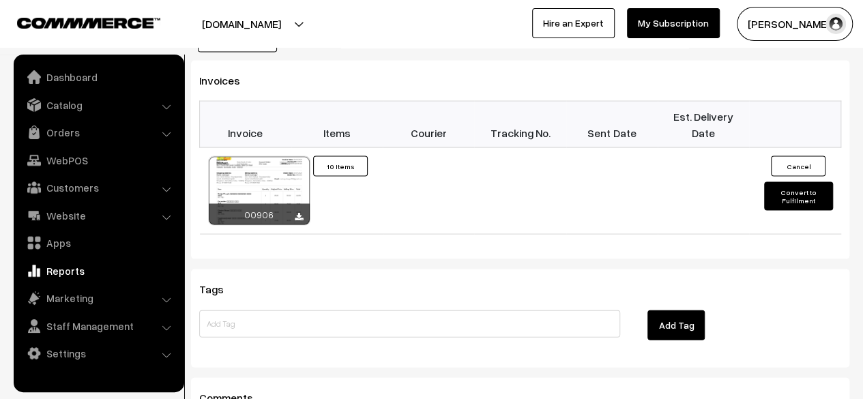
scroll to position [0, 0]
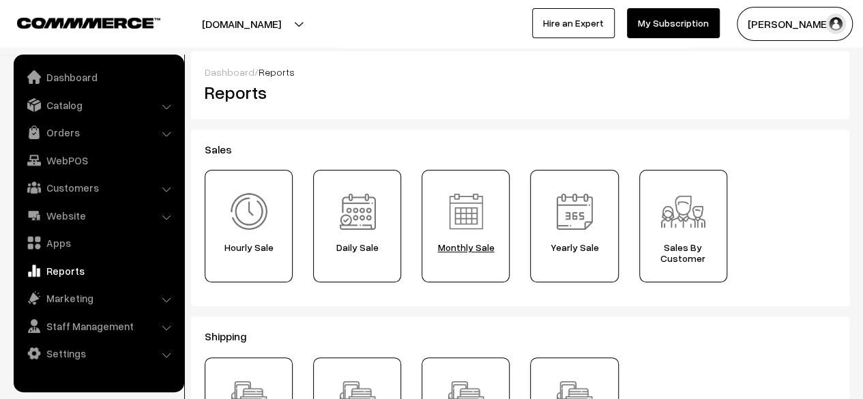
click at [474, 250] on span "Monthly Sale" at bounding box center [465, 247] width 78 height 11
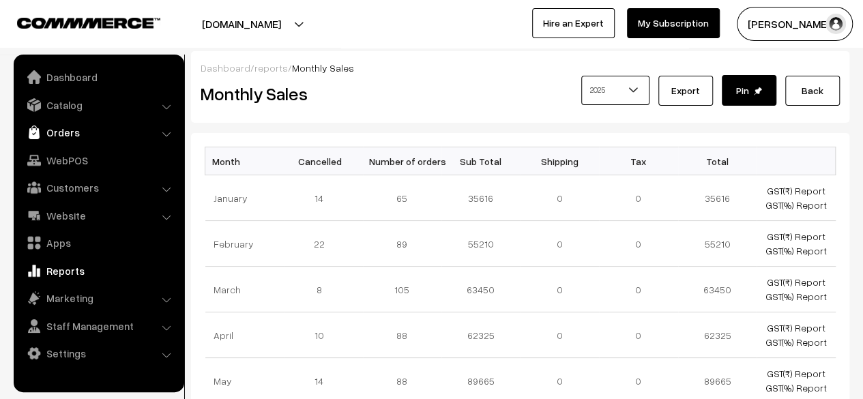
click at [67, 139] on link "Orders" at bounding box center [98, 132] width 162 height 25
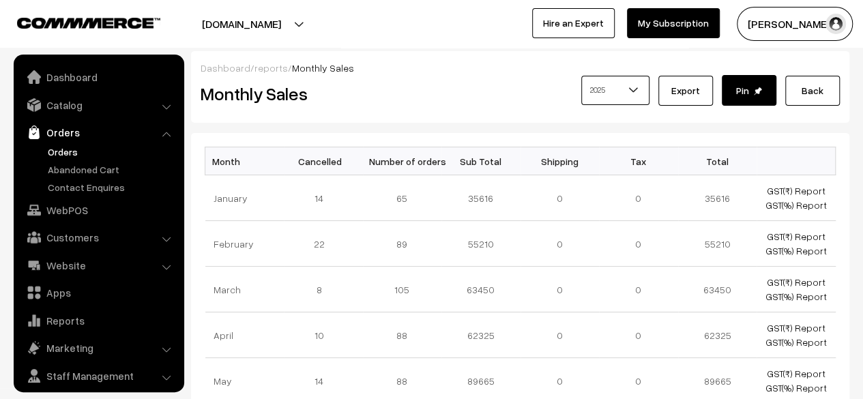
click at [68, 149] on link "Orders" at bounding box center [111, 152] width 135 height 14
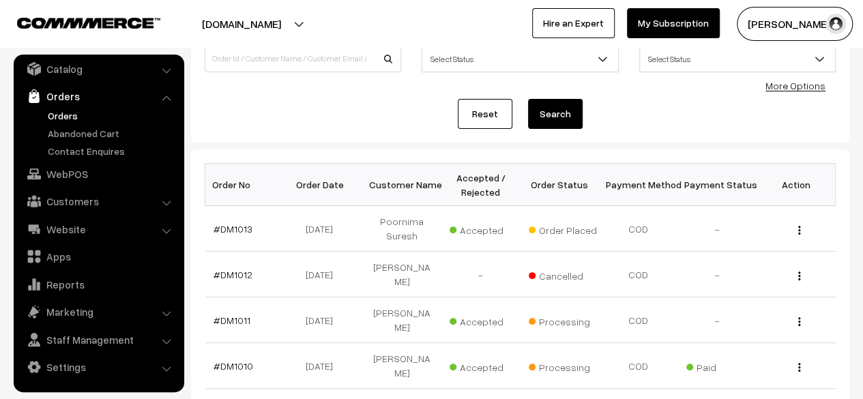
scroll to position [116, 0]
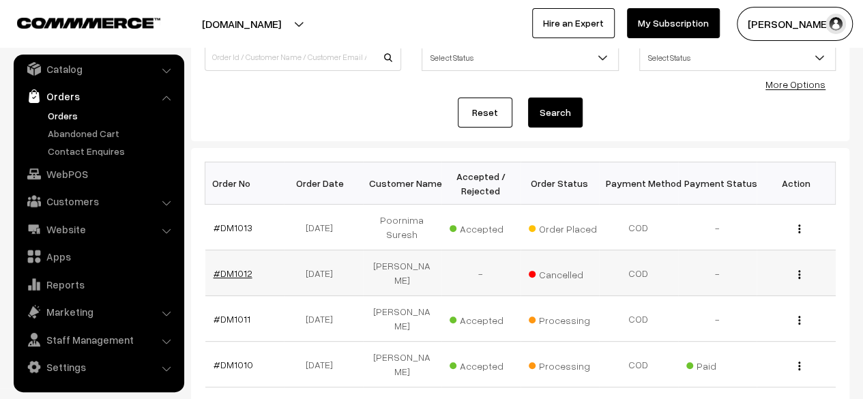
click at [229, 267] on link "#DM1012" at bounding box center [233, 273] width 39 height 12
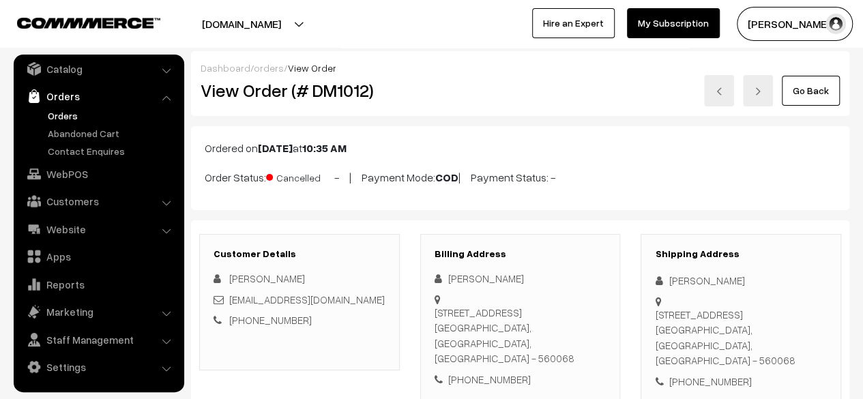
click at [815, 88] on link "Go Back" at bounding box center [811, 91] width 58 height 30
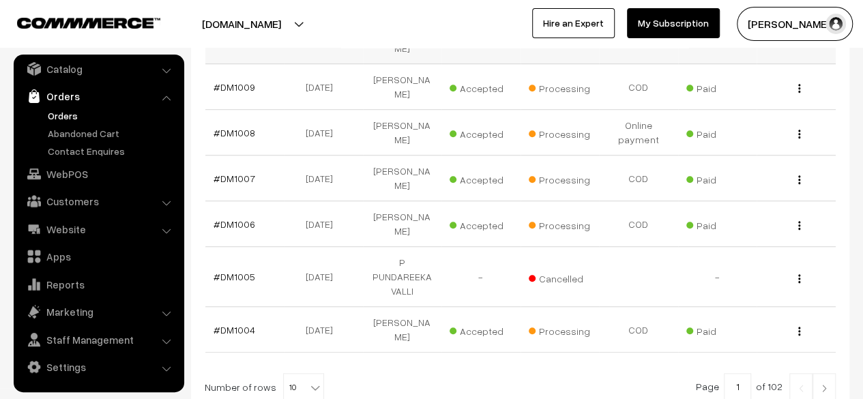
scroll to position [528, 0]
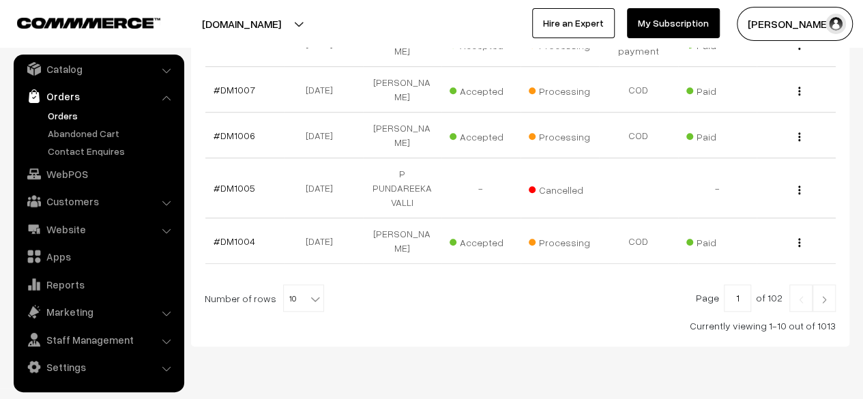
click at [748, 285] on input "1" at bounding box center [737, 298] width 27 height 27
type input "11"
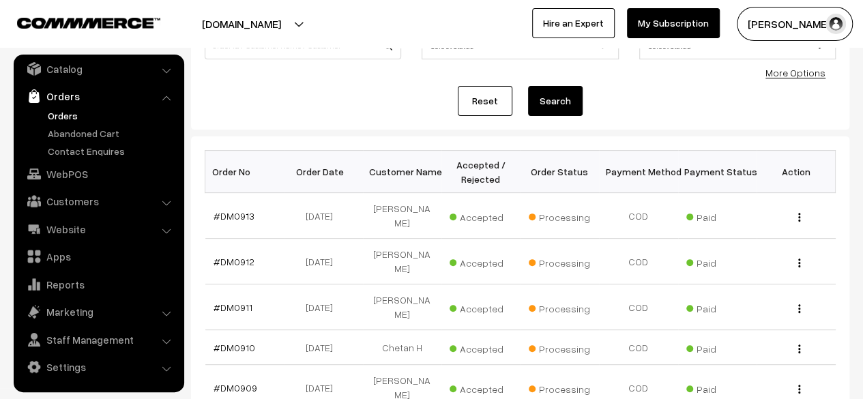
scroll to position [128, 0]
click at [242, 256] on link "#DM0912" at bounding box center [234, 261] width 41 height 12
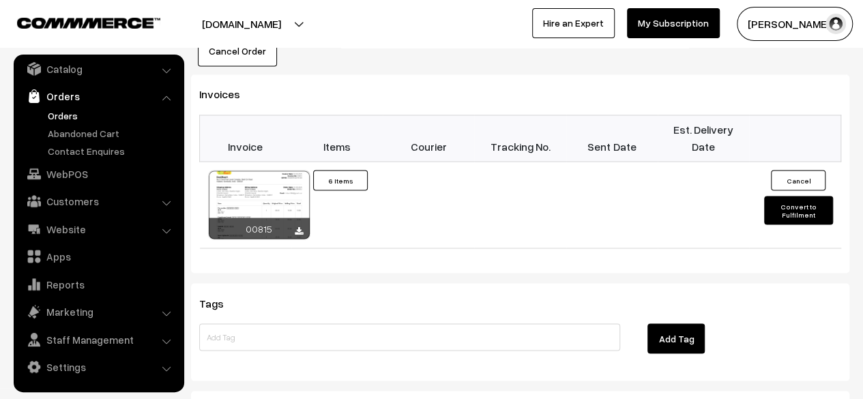
scroll to position [1148, 0]
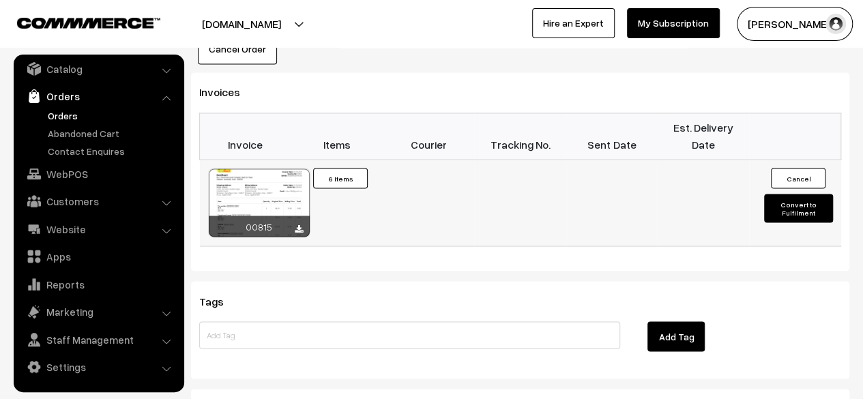
click at [262, 170] on div at bounding box center [259, 203] width 101 height 68
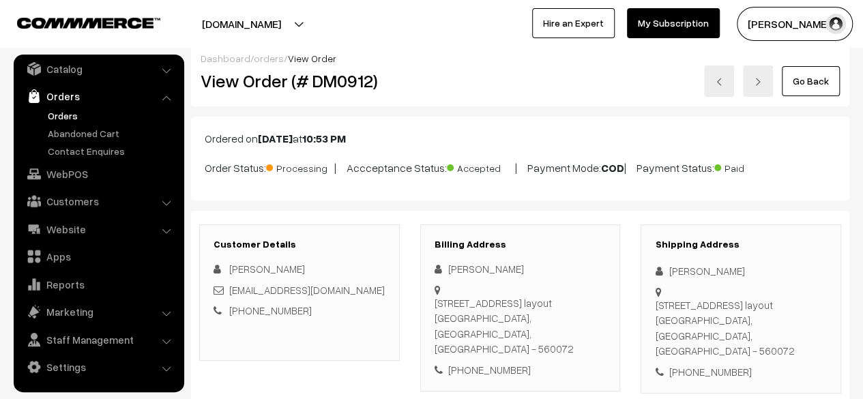
scroll to position [0, 0]
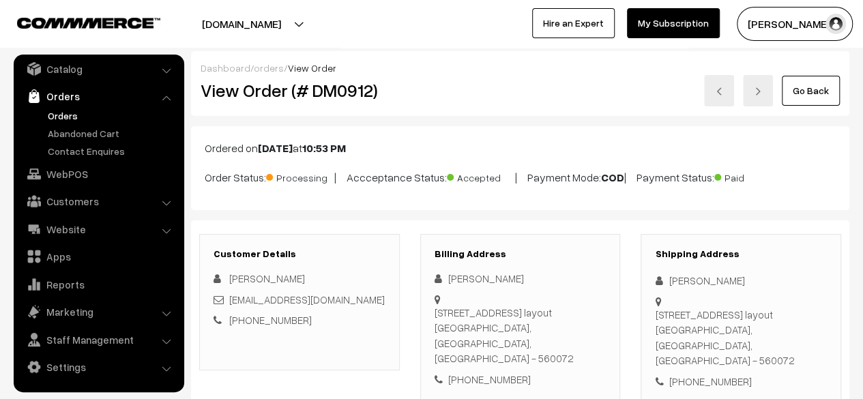
click at [811, 95] on link "Go Back" at bounding box center [811, 91] width 58 height 30
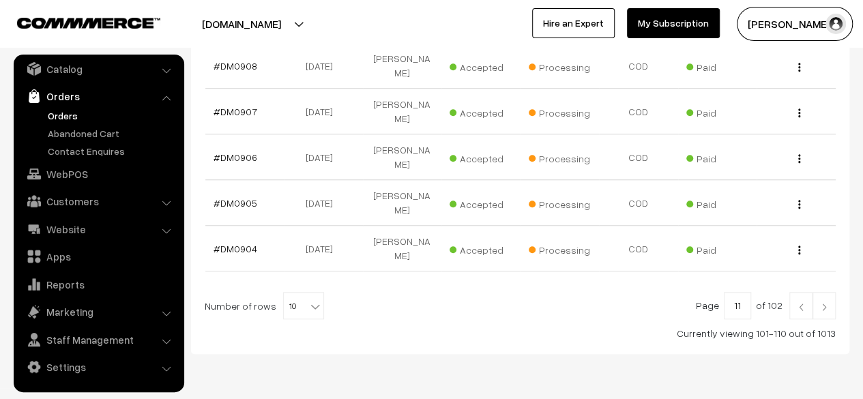
scroll to position [503, 0]
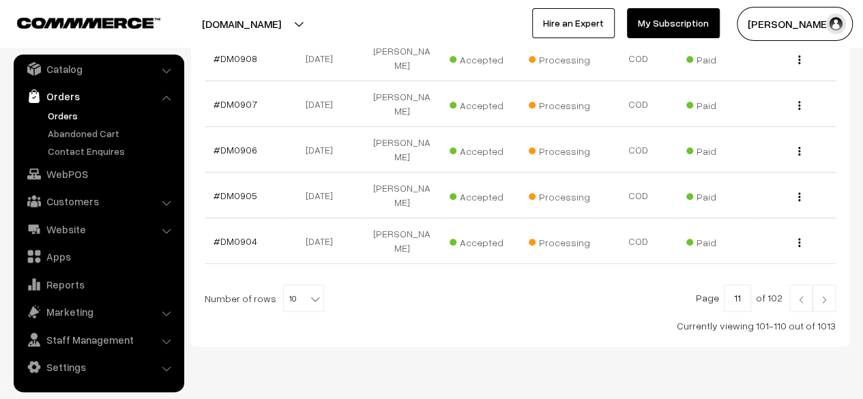
click at [736, 285] on input "11" at bounding box center [737, 298] width 27 height 27
type input "1"
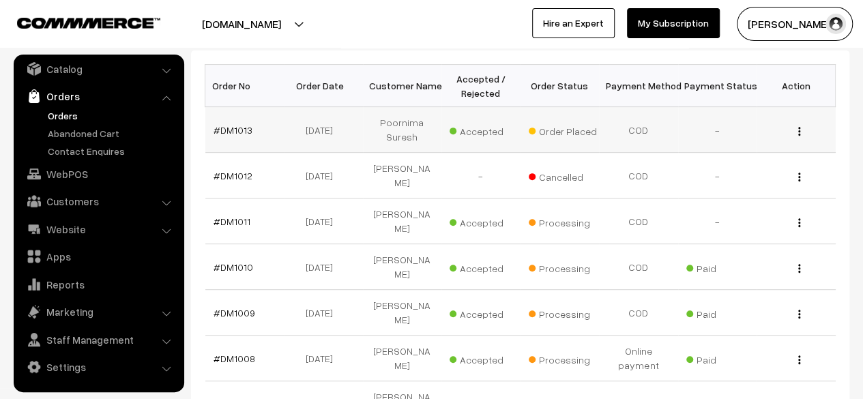
scroll to position [215, 0]
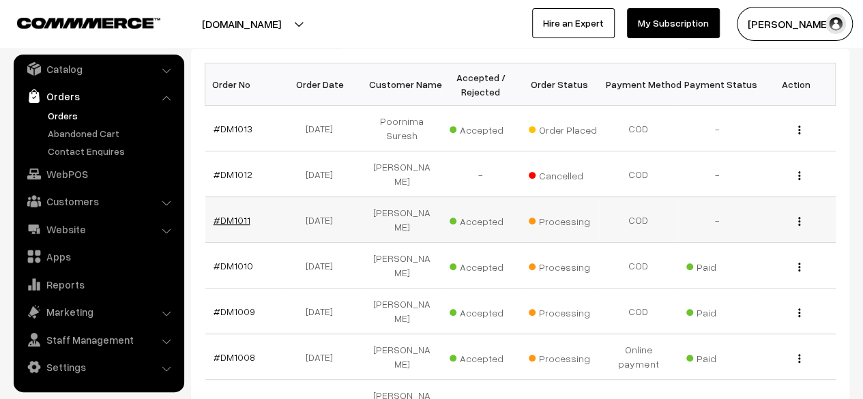
click at [232, 214] on link "#DM1011" at bounding box center [232, 220] width 37 height 12
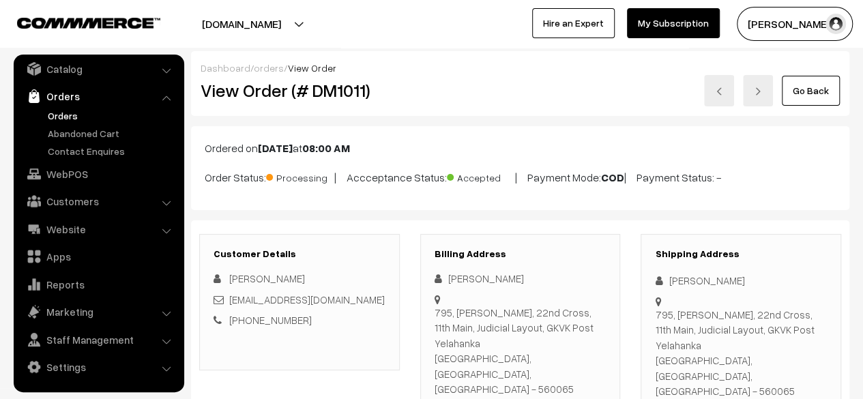
click at [814, 92] on link "Go Back" at bounding box center [811, 91] width 58 height 30
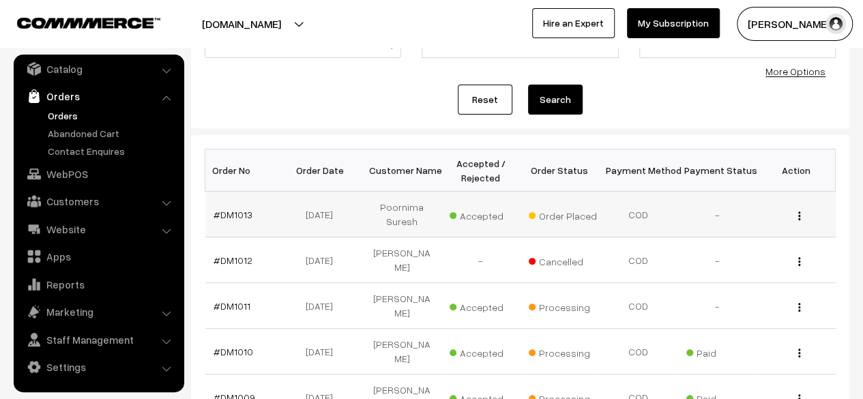
scroll to position [130, 0]
click at [228, 213] on link "#DM1013" at bounding box center [233, 214] width 39 height 12
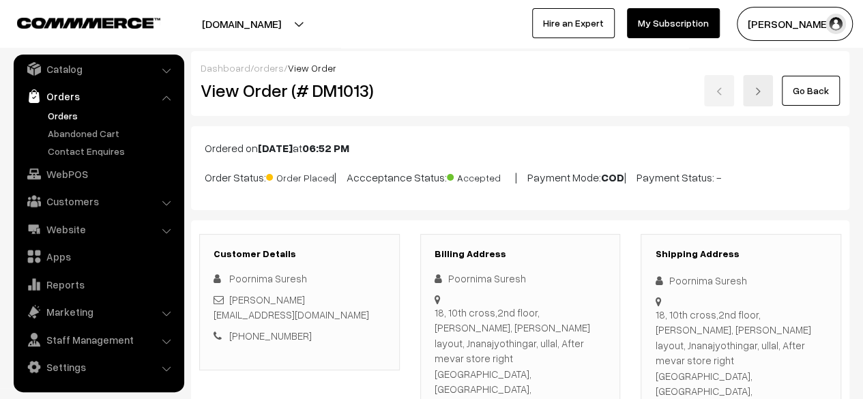
click at [822, 87] on link "Go Back" at bounding box center [811, 91] width 58 height 30
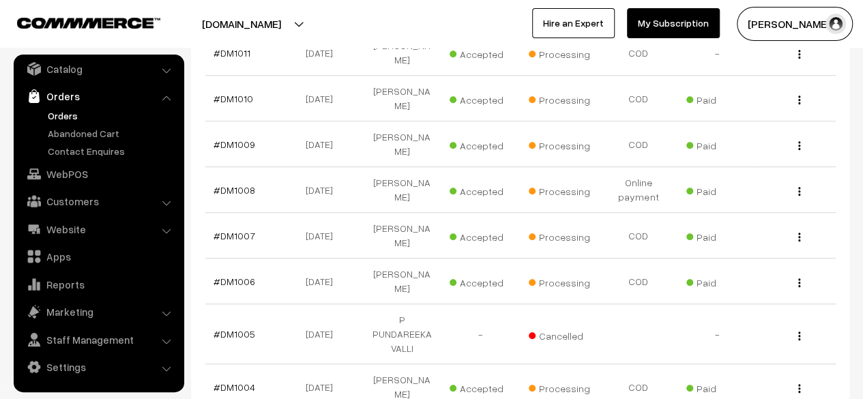
scroll to position [383, 0]
click at [64, 282] on link "Reports" at bounding box center [98, 284] width 162 height 25
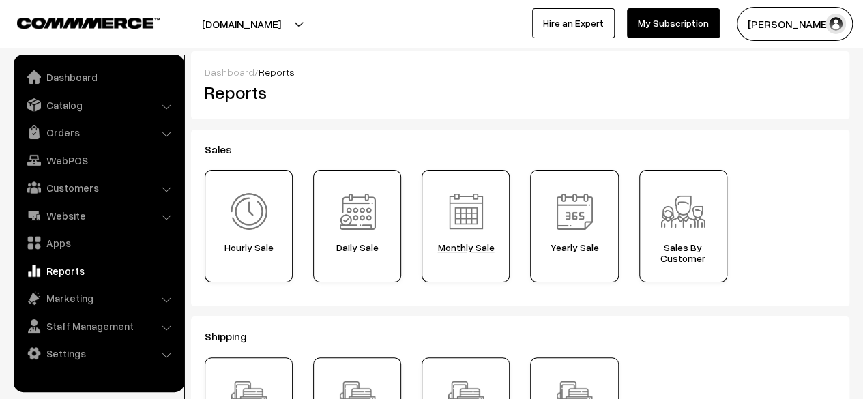
click at [480, 255] on div "Monthly Sale" at bounding box center [466, 226] width 88 height 113
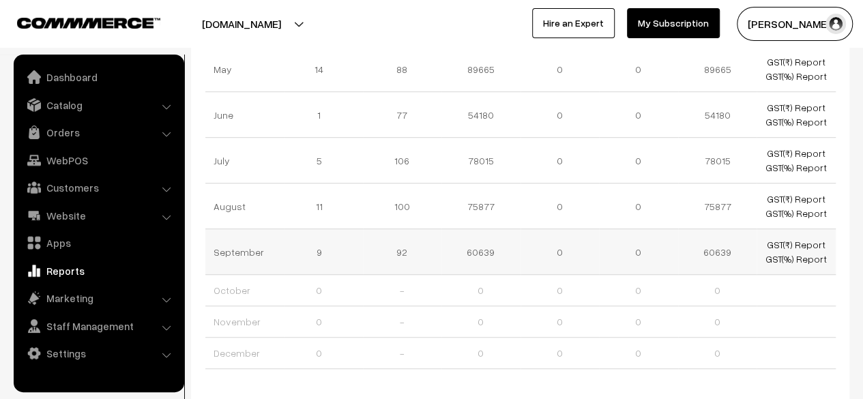
scroll to position [311, 0]
click at [72, 134] on link "Orders" at bounding box center [98, 132] width 162 height 25
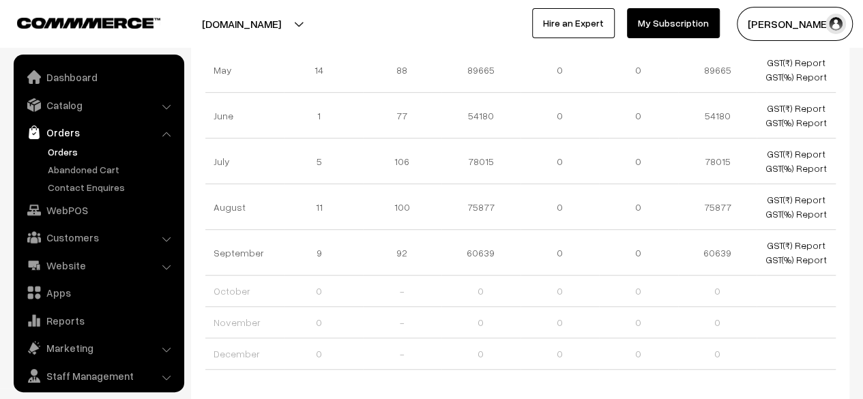
click at [67, 154] on link "Orders" at bounding box center [111, 152] width 135 height 14
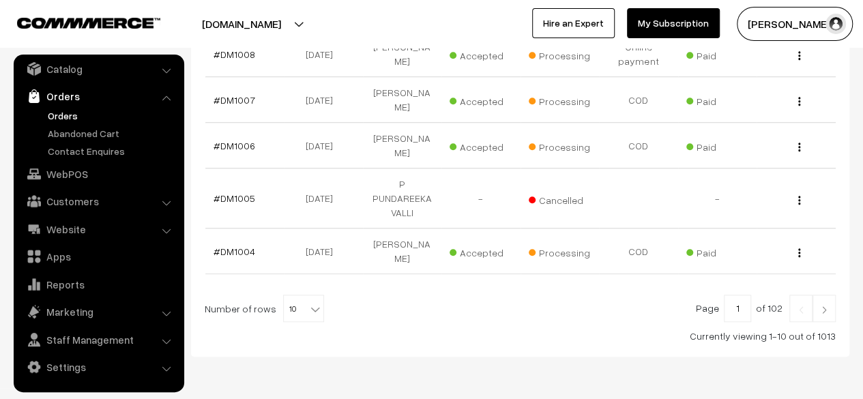
scroll to position [520, 0]
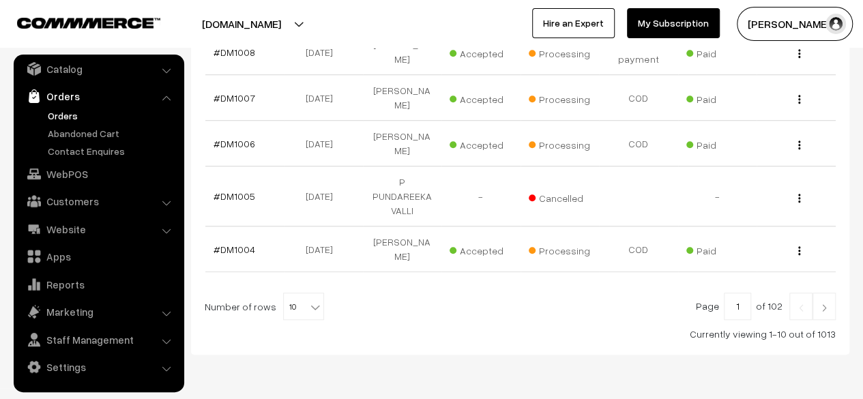
click at [744, 293] on input "1" at bounding box center [737, 306] width 27 height 27
type input "11"
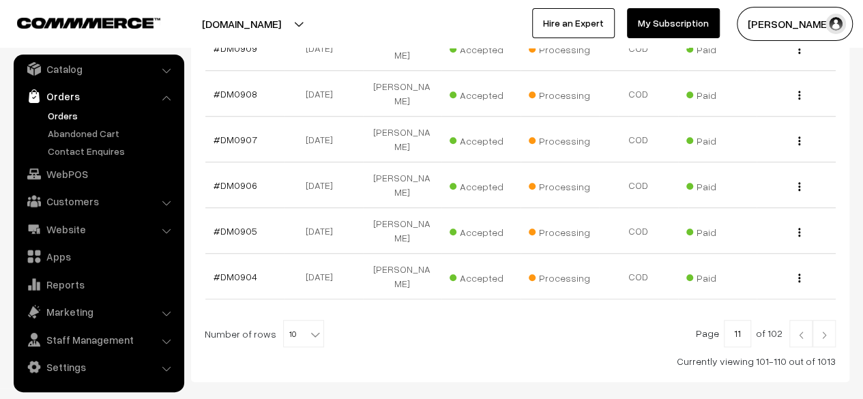
scroll to position [503, 0]
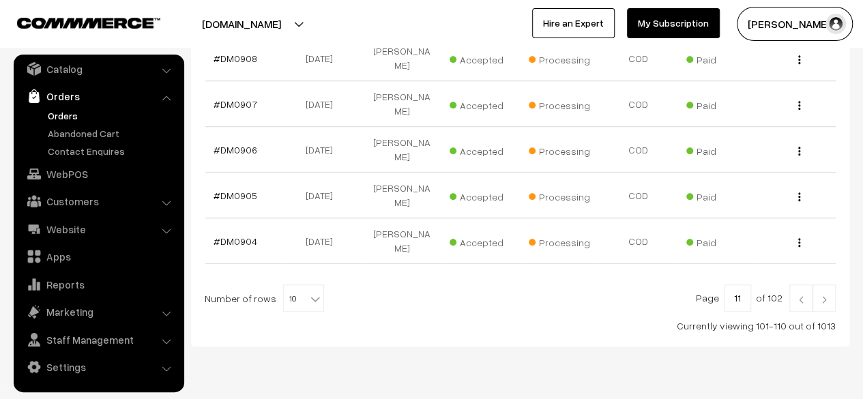
click at [804, 295] on img at bounding box center [801, 299] width 12 height 8
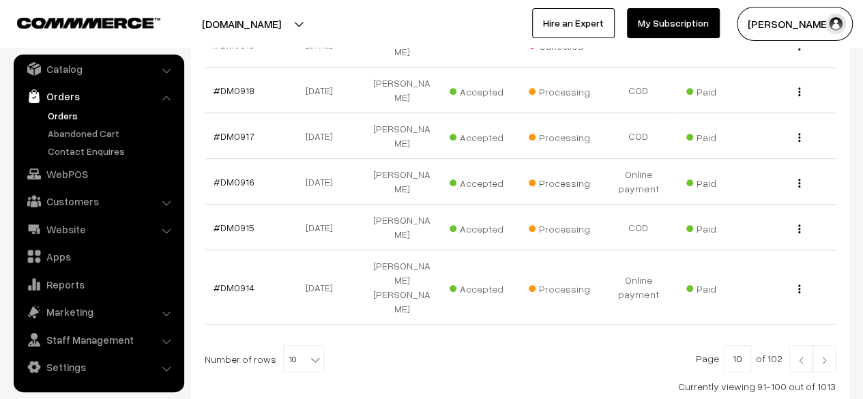
scroll to position [475, 0]
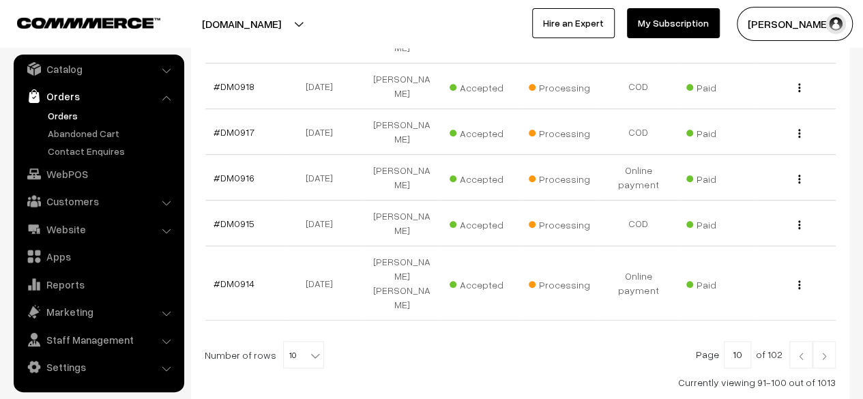
click at [804, 352] on img at bounding box center [801, 356] width 12 height 8
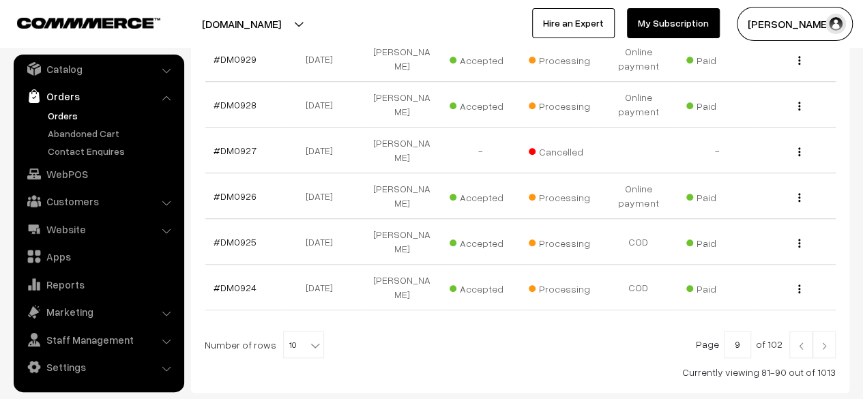
scroll to position [468, 0]
click at [802, 341] on img at bounding box center [801, 345] width 12 height 8
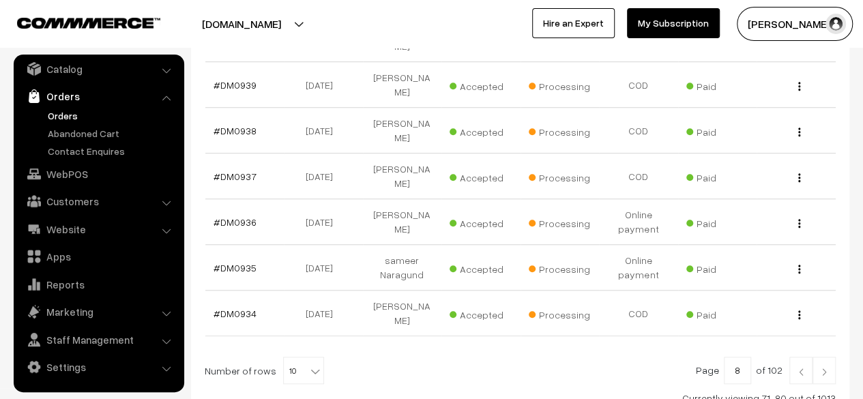
scroll to position [499, 0]
click at [802, 356] on link at bounding box center [800, 369] width 23 height 27
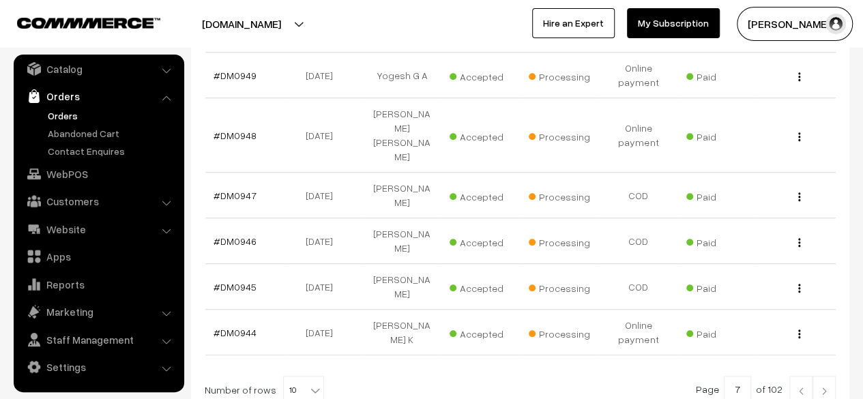
scroll to position [452, 0]
click at [802, 386] on img at bounding box center [801, 390] width 12 height 8
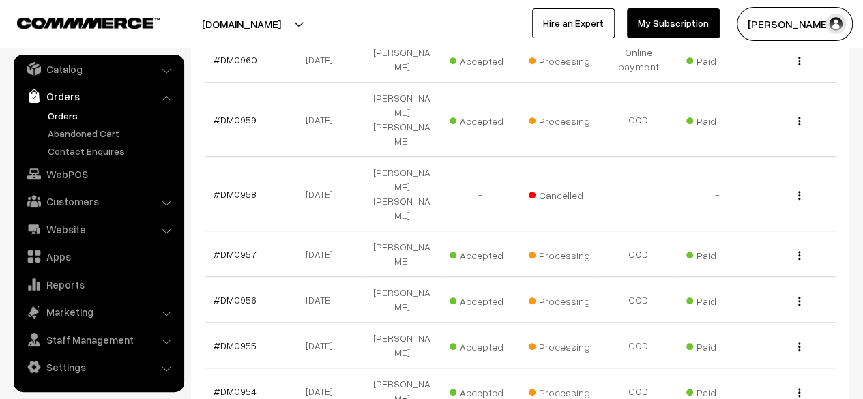
scroll to position [444, 0]
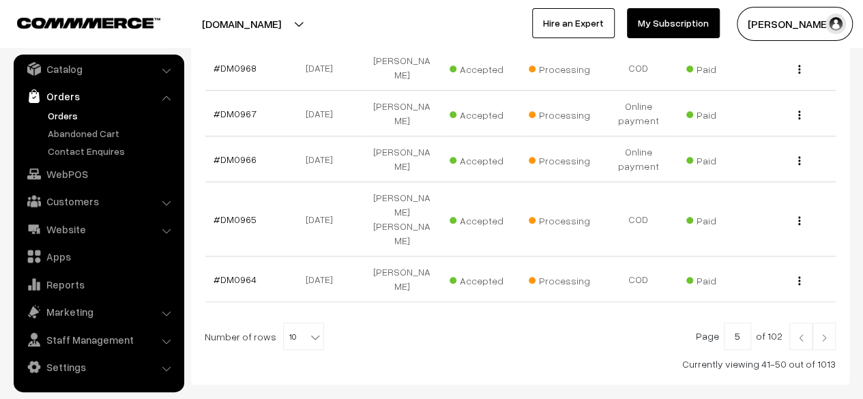
scroll to position [523, 0]
click at [800, 321] on link at bounding box center [800, 334] width 23 height 27
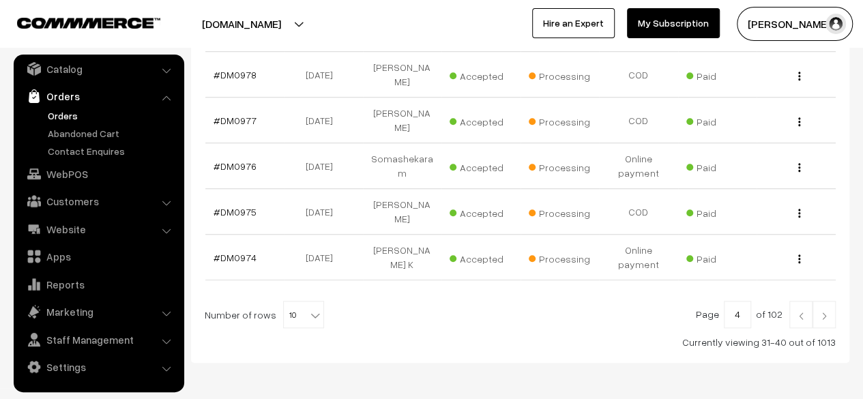
scroll to position [499, 0]
click at [802, 310] on img at bounding box center [801, 314] width 12 height 8
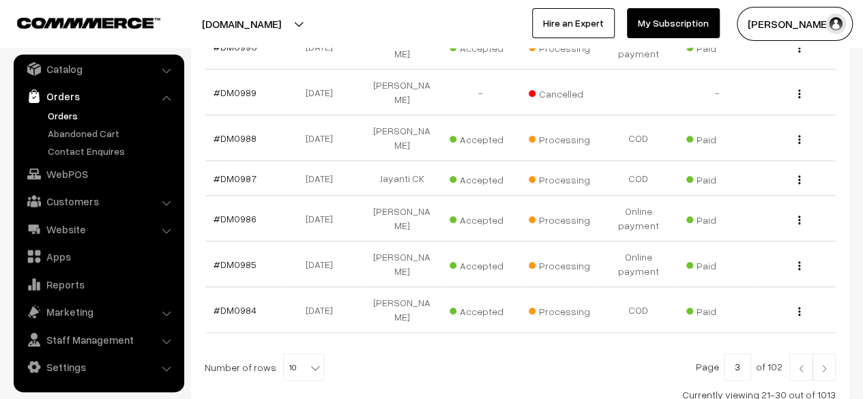
scroll to position [465, 0]
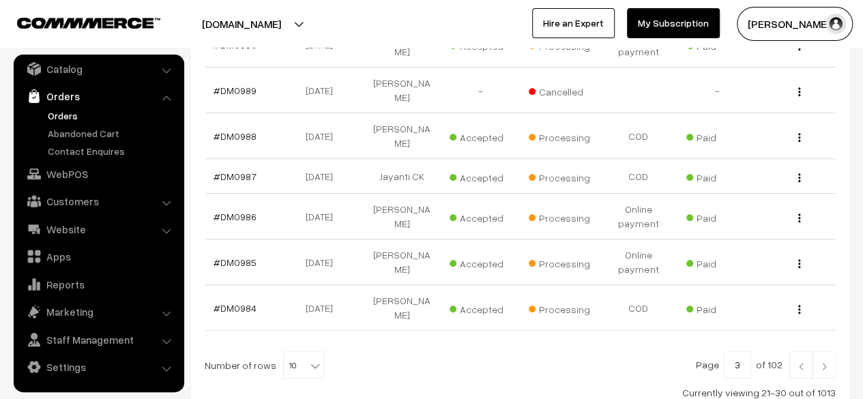
click at [802, 362] on img at bounding box center [801, 366] width 12 height 8
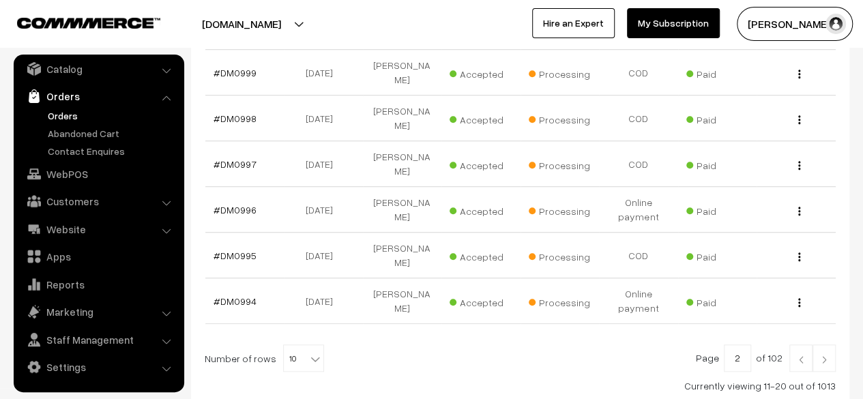
scroll to position [483, 0]
click at [800, 355] on img at bounding box center [801, 359] width 12 height 8
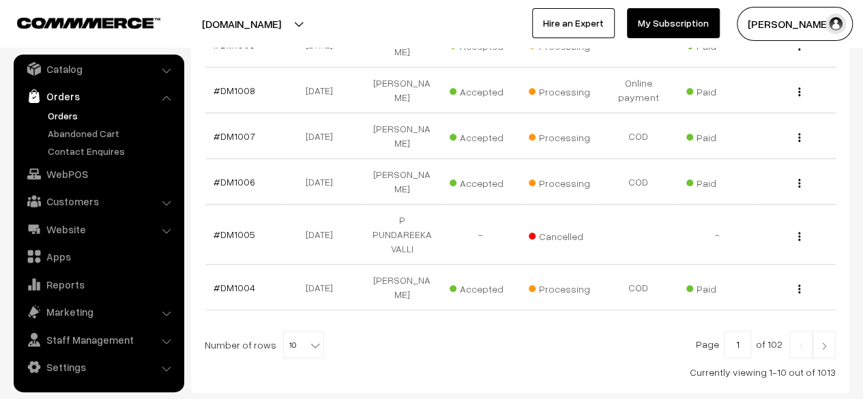
scroll to position [528, 0]
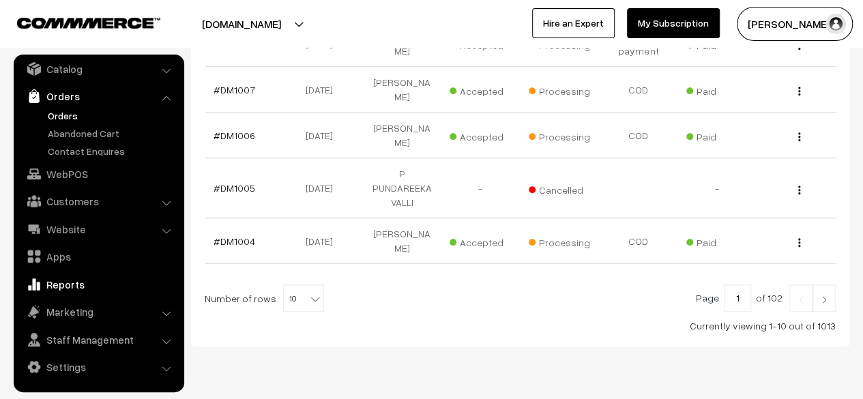
click at [64, 282] on link "Reports" at bounding box center [98, 284] width 162 height 25
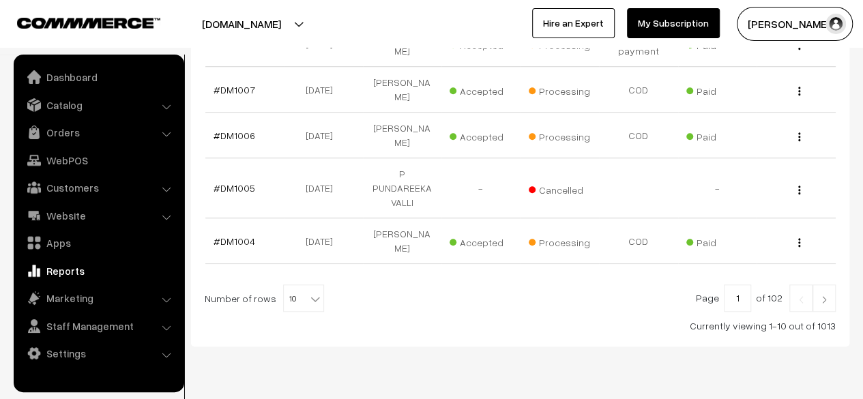
scroll to position [0, 0]
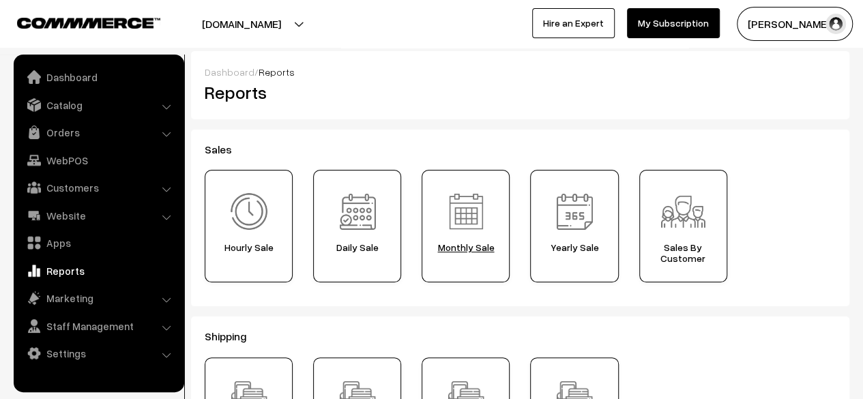
click at [485, 248] on span "Monthly Sale" at bounding box center [465, 247] width 78 height 11
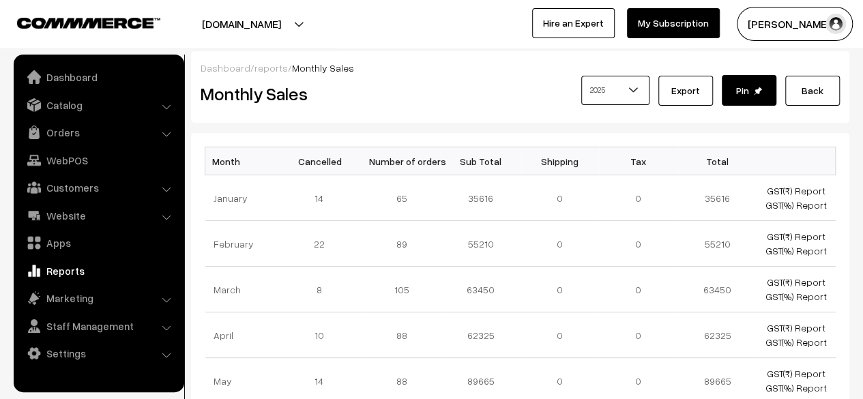
click at [354, 147] on th "Cancelled" at bounding box center [323, 161] width 79 height 28
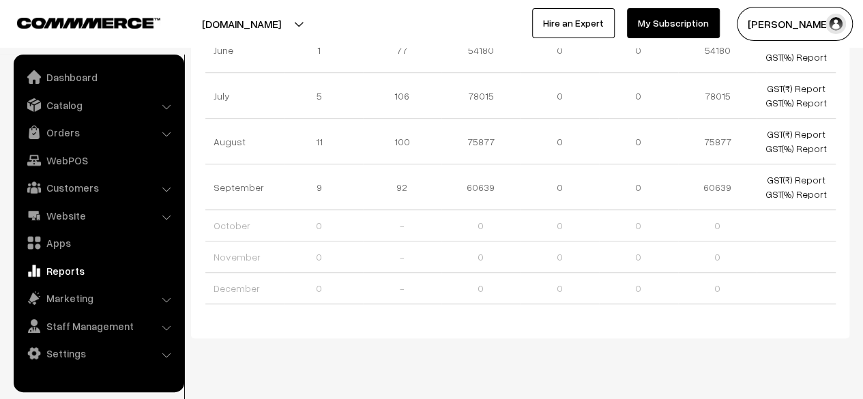
scroll to position [377, 0]
click at [53, 134] on link "Orders" at bounding box center [98, 132] width 162 height 25
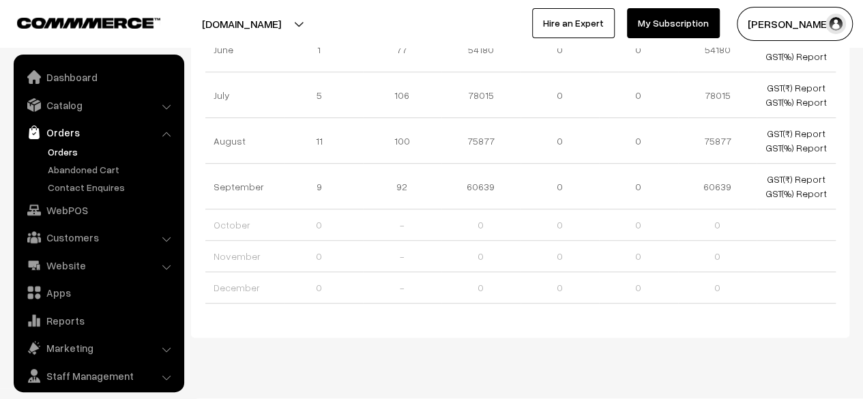
click at [61, 149] on link "Orders" at bounding box center [111, 152] width 135 height 14
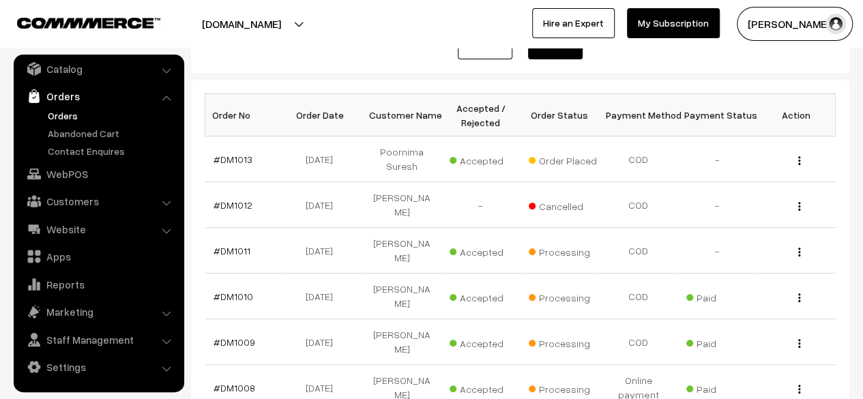
scroll to position [186, 0]
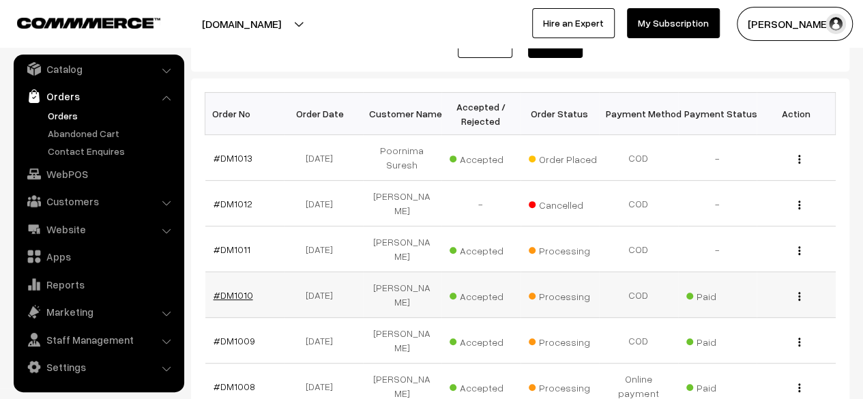
click at [235, 289] on link "#DM1010" at bounding box center [234, 295] width 40 height 12
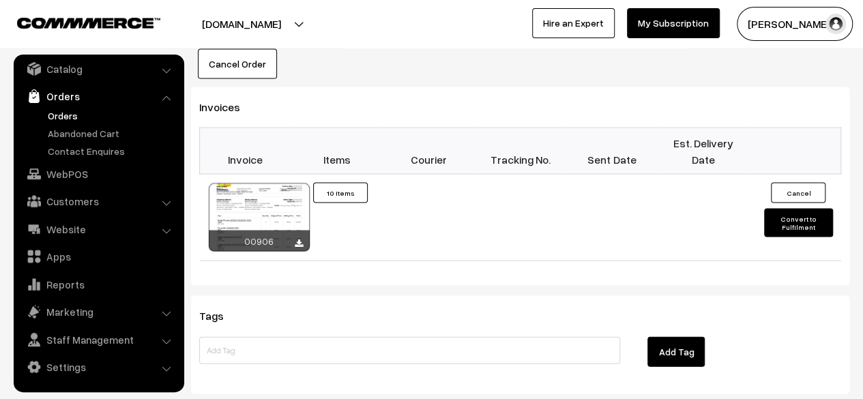
scroll to position [1315, 0]
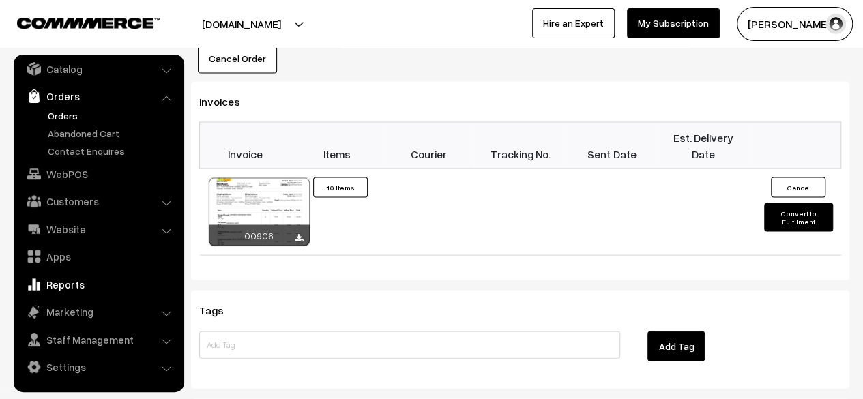
click at [66, 285] on link "Reports" at bounding box center [98, 284] width 162 height 25
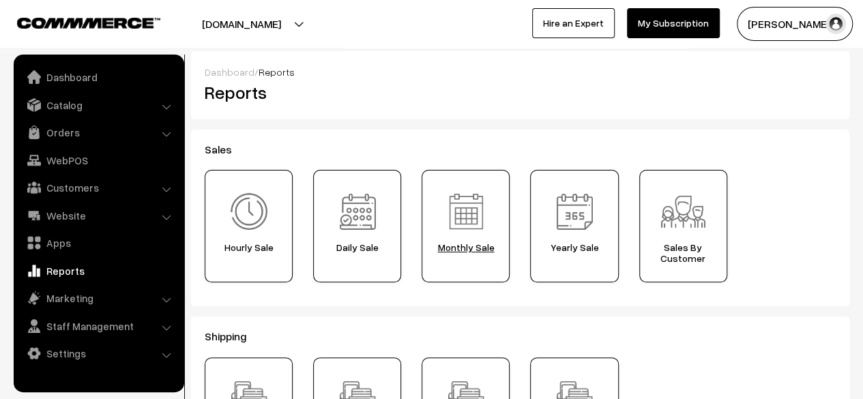
click at [467, 258] on div "Monthly Sale" at bounding box center [466, 226] width 88 height 113
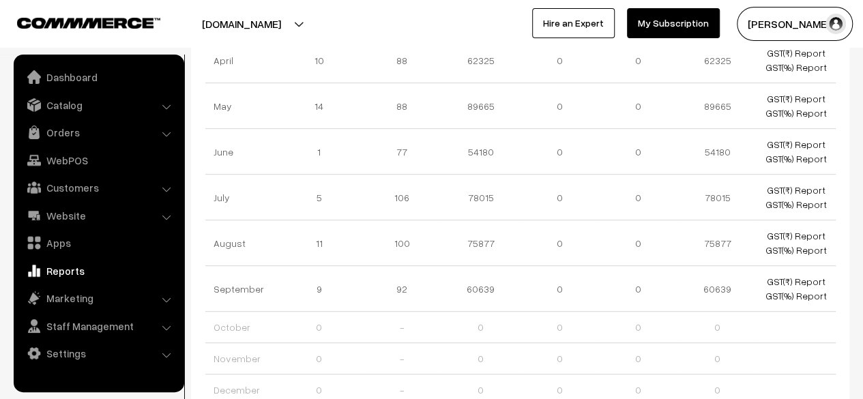
scroll to position [296, 0]
